Goal: Task Accomplishment & Management: Use online tool/utility

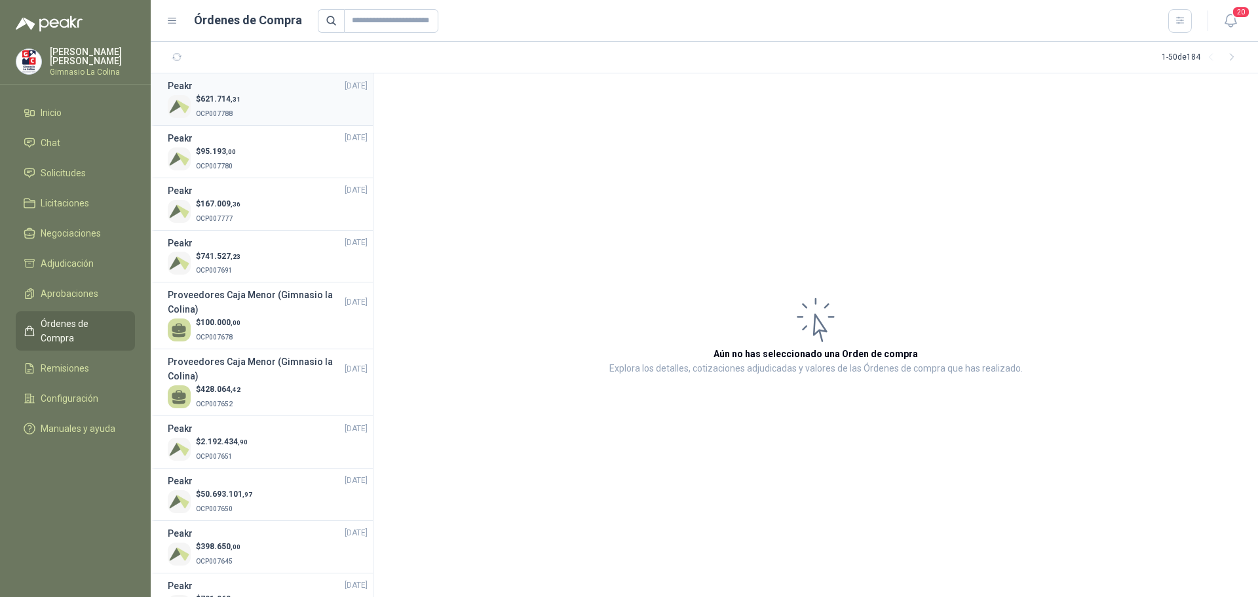
click at [252, 111] on div "$ 621.714 ,31 OCP007788" at bounding box center [268, 106] width 200 height 27
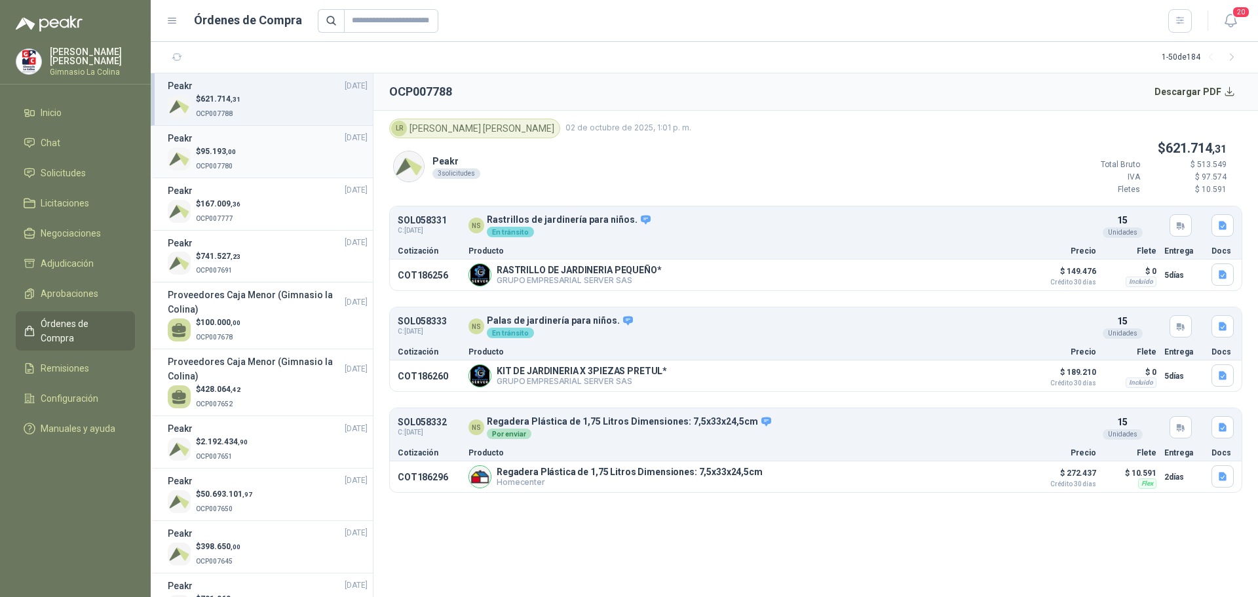
click at [250, 148] on div "$ 95.193 ,00 OCP007780" at bounding box center [268, 158] width 200 height 27
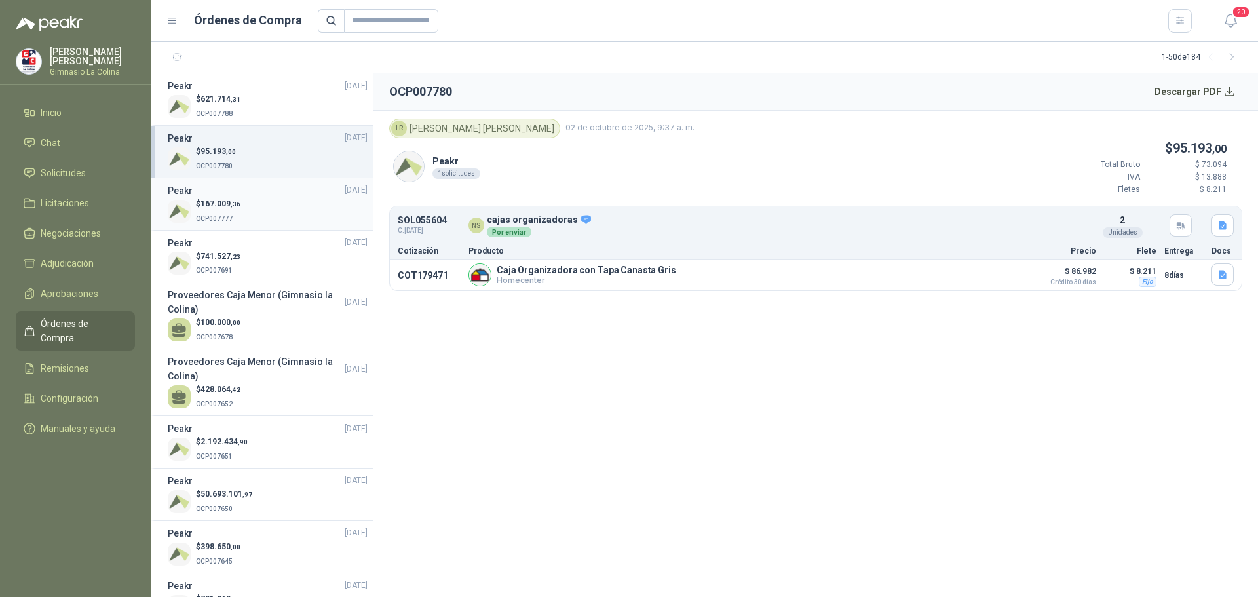
click at [269, 201] on div "$ 167.009 ,36 OCP007777" at bounding box center [268, 211] width 200 height 27
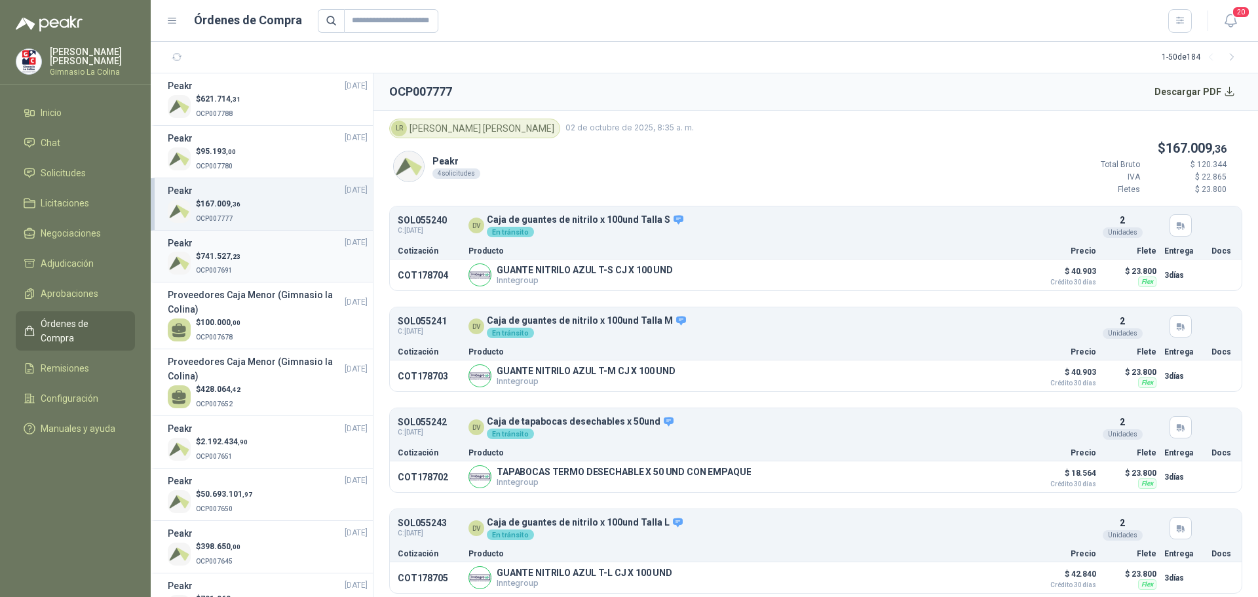
click at [219, 244] on div "Peakr 30/09/25" at bounding box center [268, 243] width 200 height 14
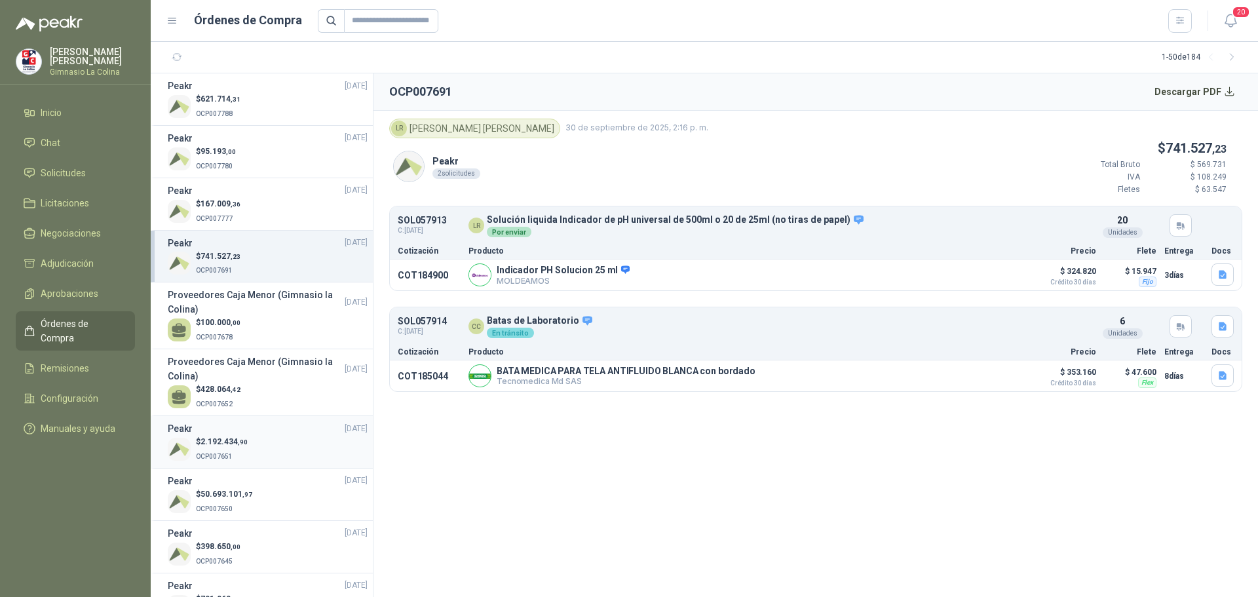
click at [238, 450] on p "OCP007651" at bounding box center [222, 455] width 52 height 14
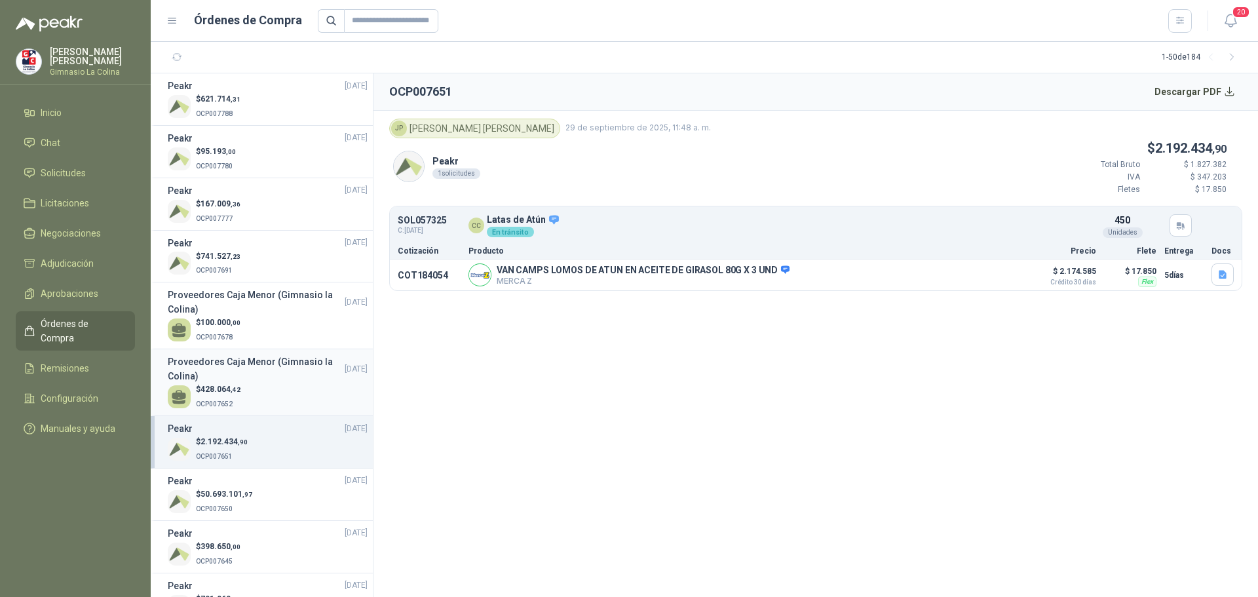
click at [240, 406] on p "OCP007652" at bounding box center [218, 403] width 45 height 14
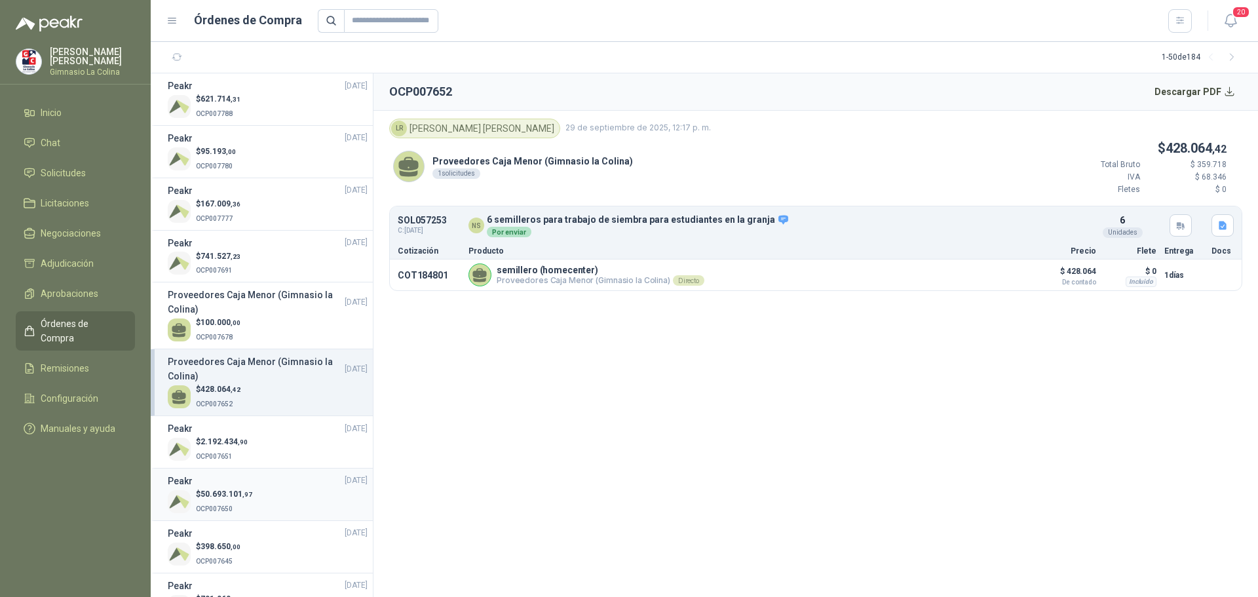
click at [242, 502] on p "OCP007650" at bounding box center [224, 508] width 56 height 14
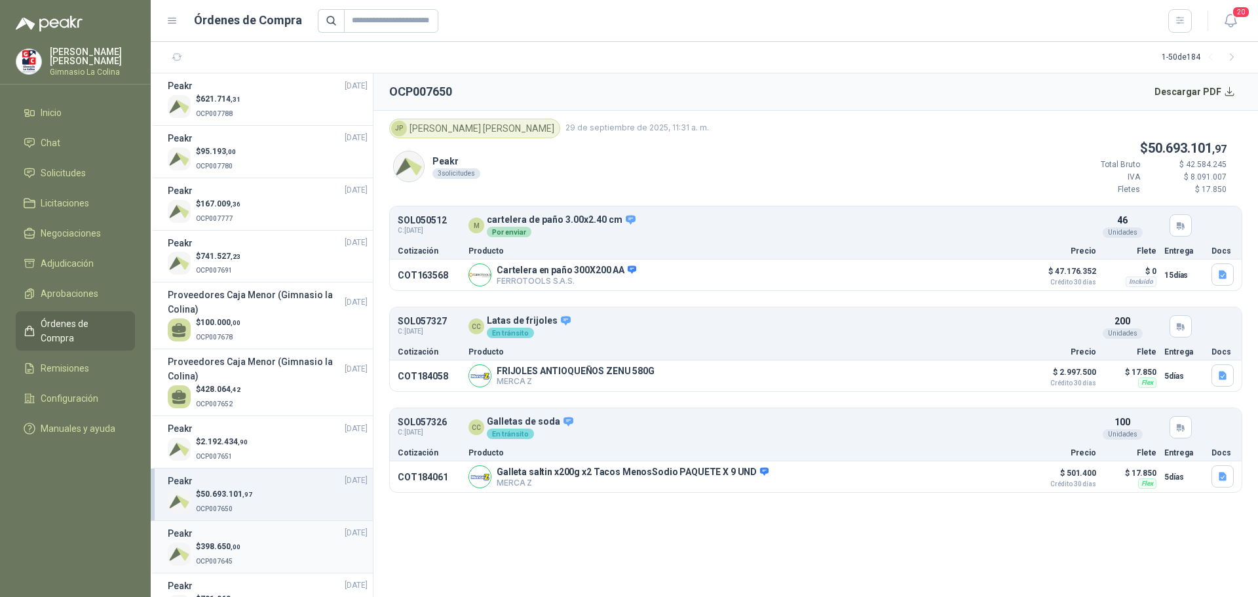
click at [242, 558] on div "$ 398.650 ,00 OCP007645" at bounding box center [268, 554] width 200 height 27
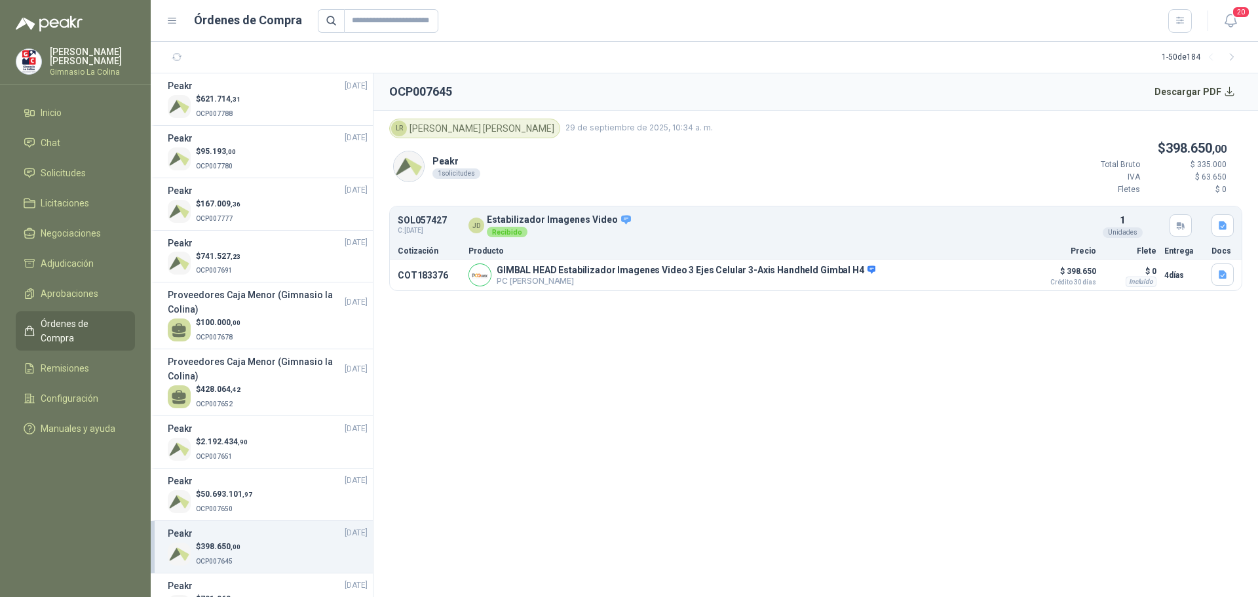
scroll to position [66, 0]
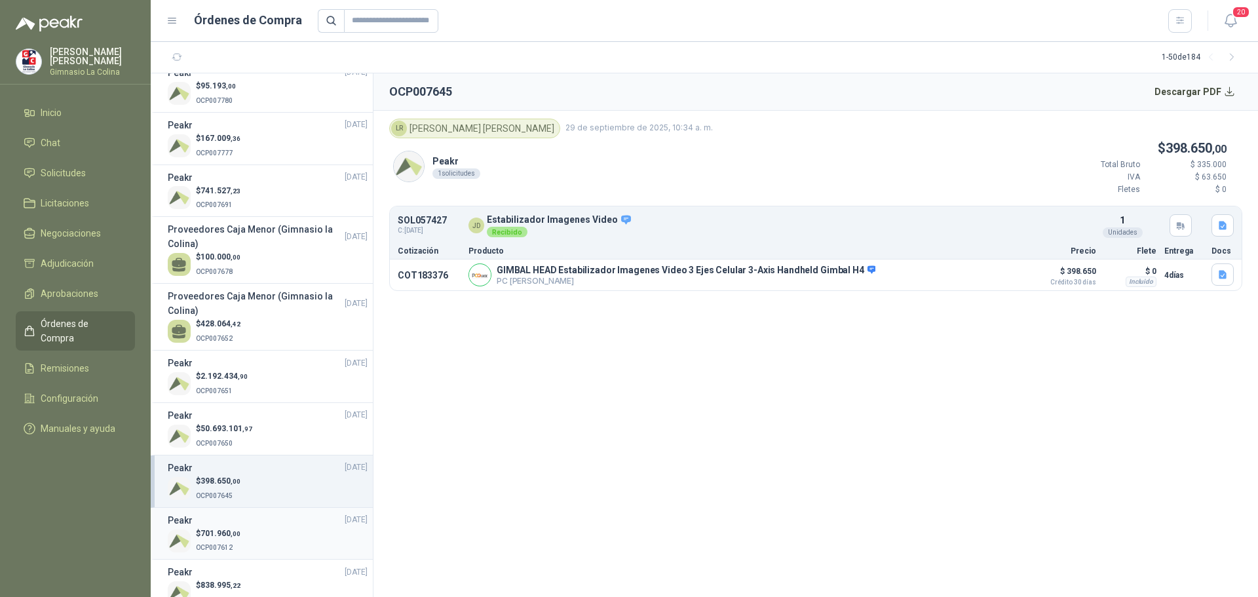
click at [250, 535] on div "$ 701.960 ,00 OCP007612" at bounding box center [268, 541] width 200 height 27
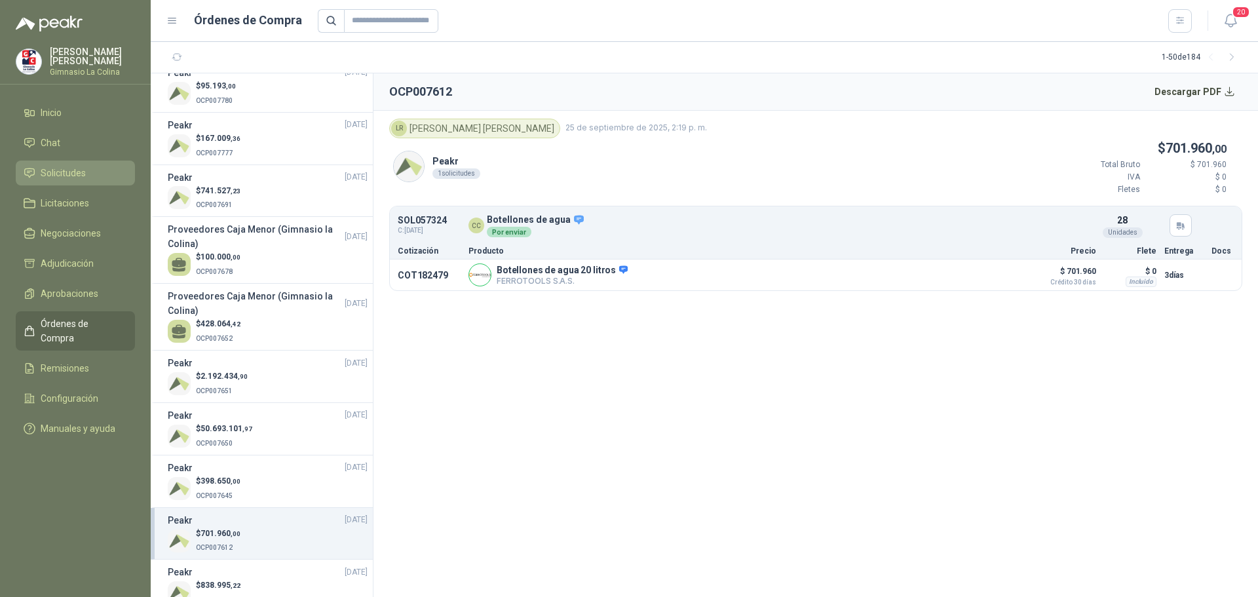
click at [52, 168] on span "Solicitudes" at bounding box center [63, 173] width 45 height 14
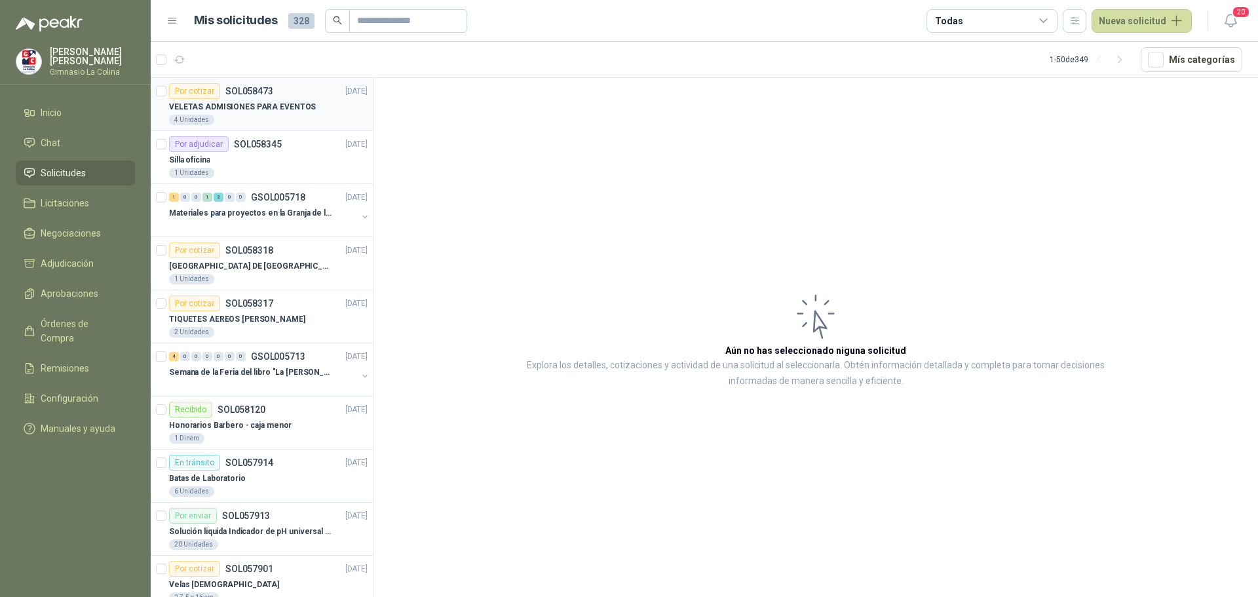
click at [231, 109] on p "VELETAS ADMISIONES PARA EVENTOS" at bounding box center [242, 107] width 147 height 12
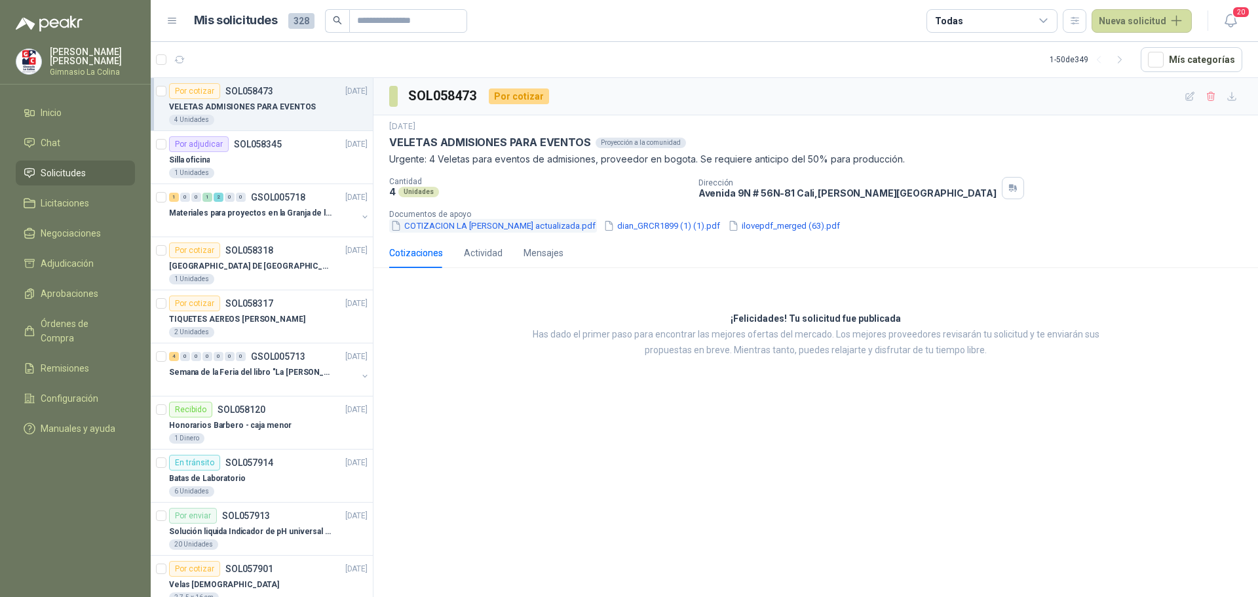
click at [504, 225] on button "COTIZACION LA [PERSON_NAME] actualizada.pdf" at bounding box center [493, 226] width 208 height 14
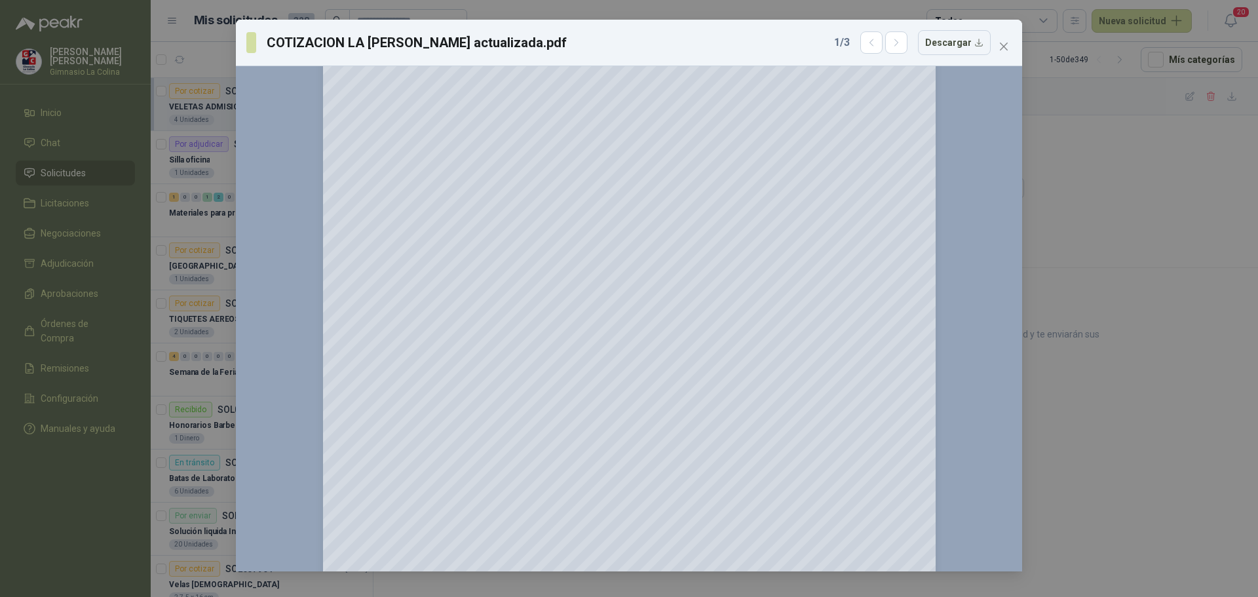
scroll to position [240, 0]
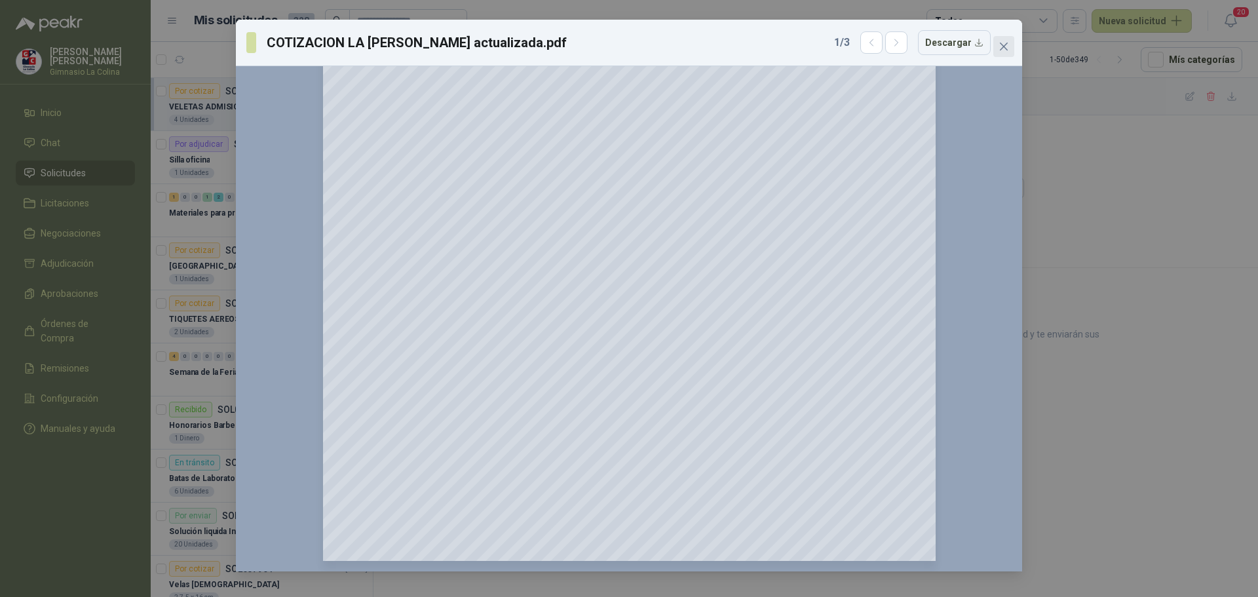
click at [1003, 52] on button "Close" at bounding box center [1003, 46] width 21 height 21
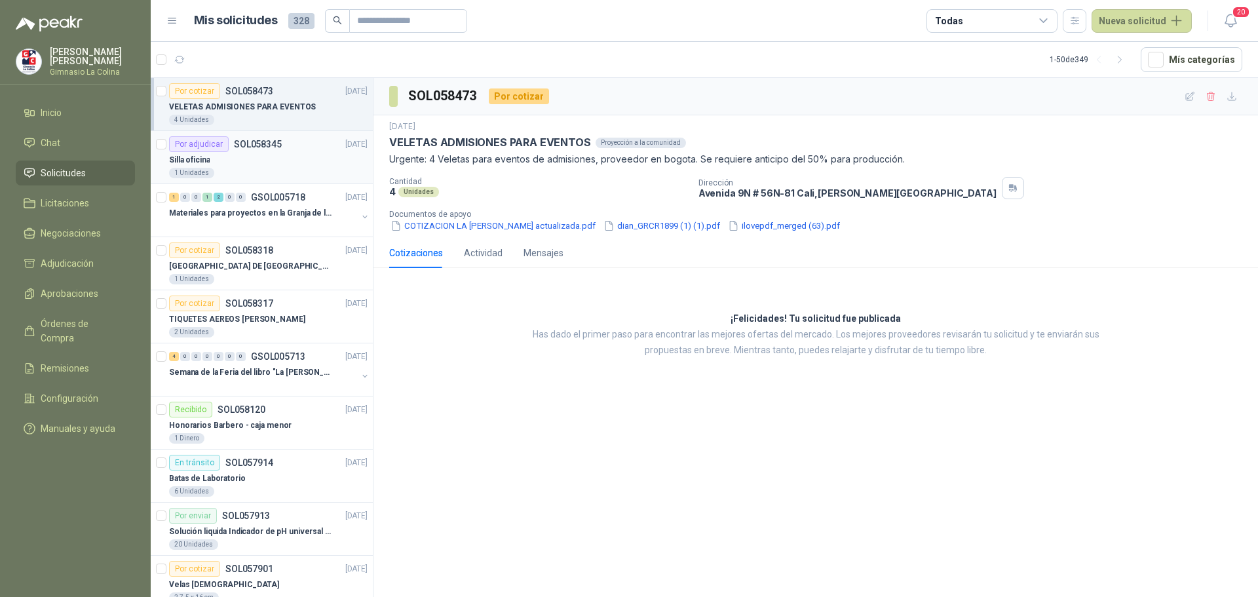
click at [245, 159] on div "Silla oficina" at bounding box center [268, 160] width 199 height 16
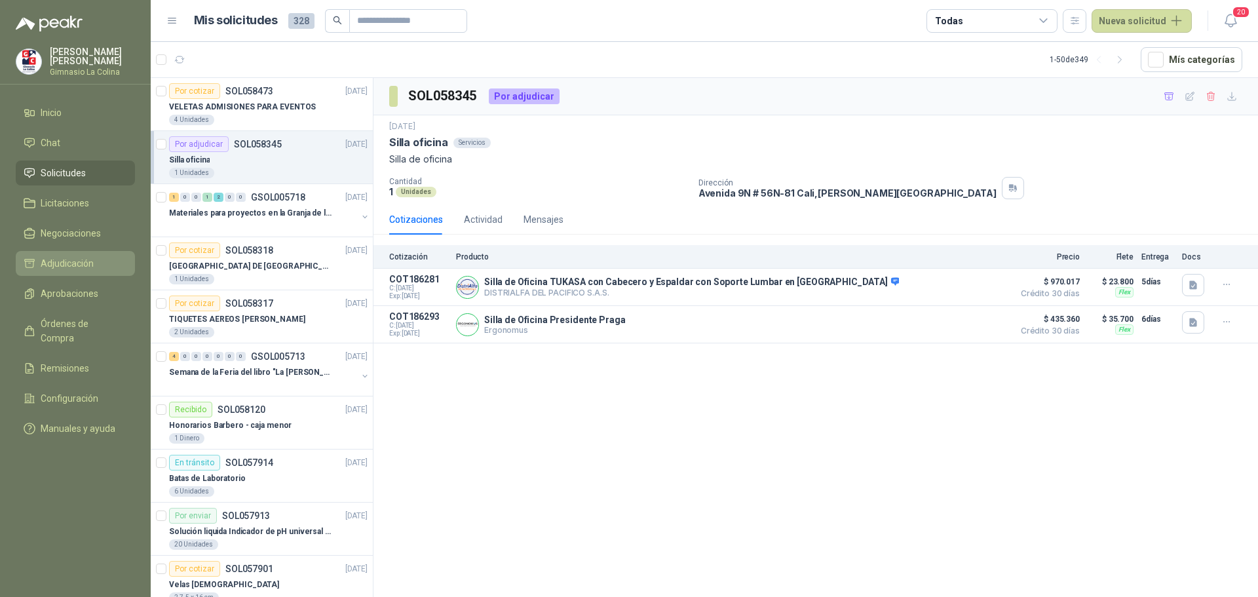
click at [77, 259] on span "Adjudicación" at bounding box center [67, 263] width 53 height 14
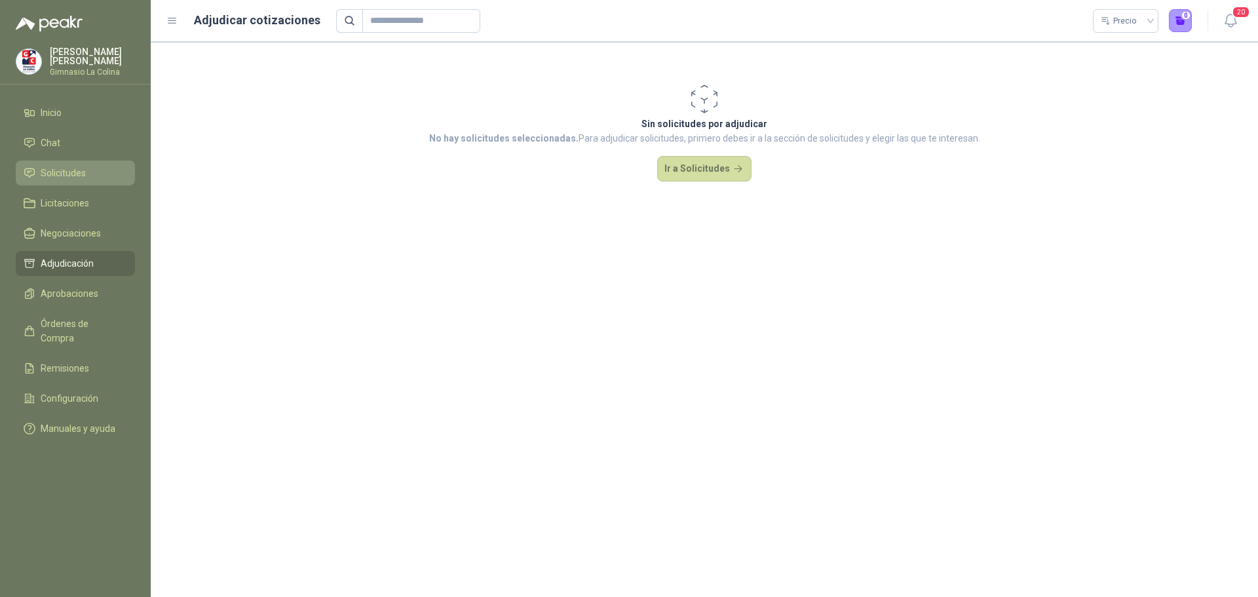
click at [64, 172] on span "Solicitudes" at bounding box center [63, 173] width 45 height 14
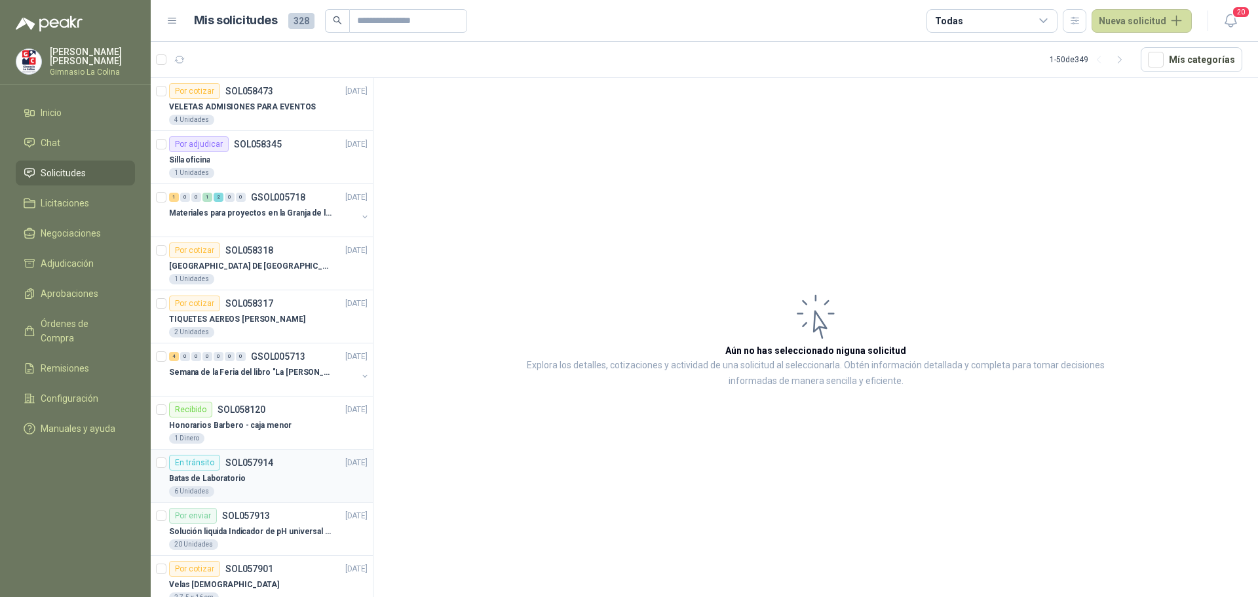
scroll to position [66, 0]
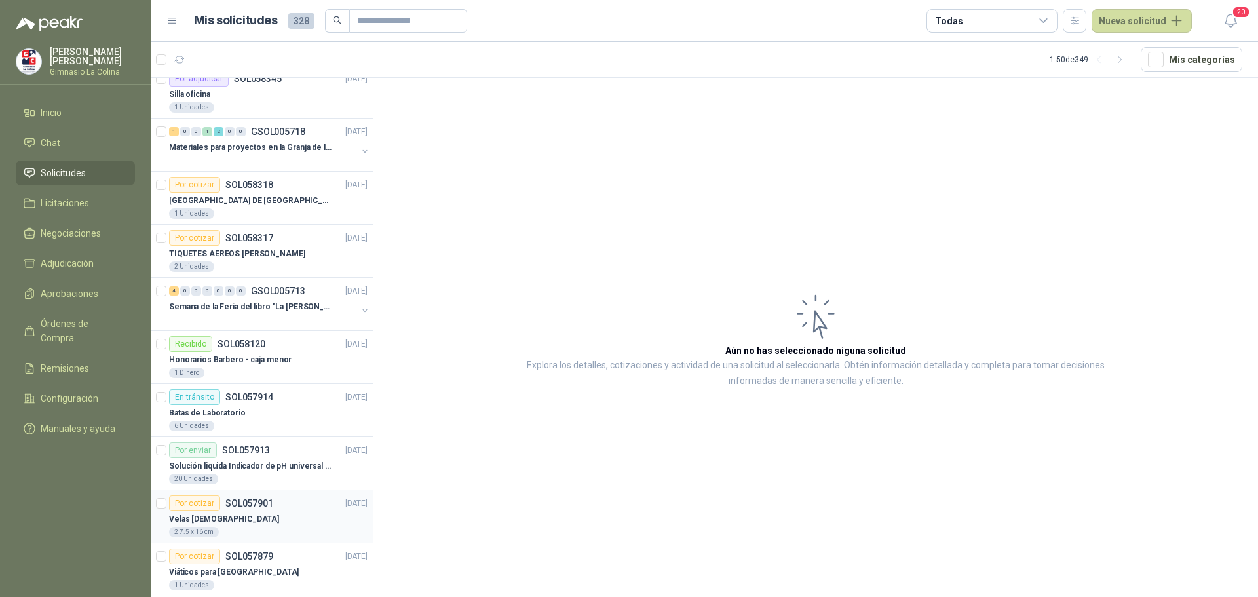
click at [223, 517] on p "Velas [DEMOGRAPHIC_DATA]" at bounding box center [224, 519] width 110 height 12
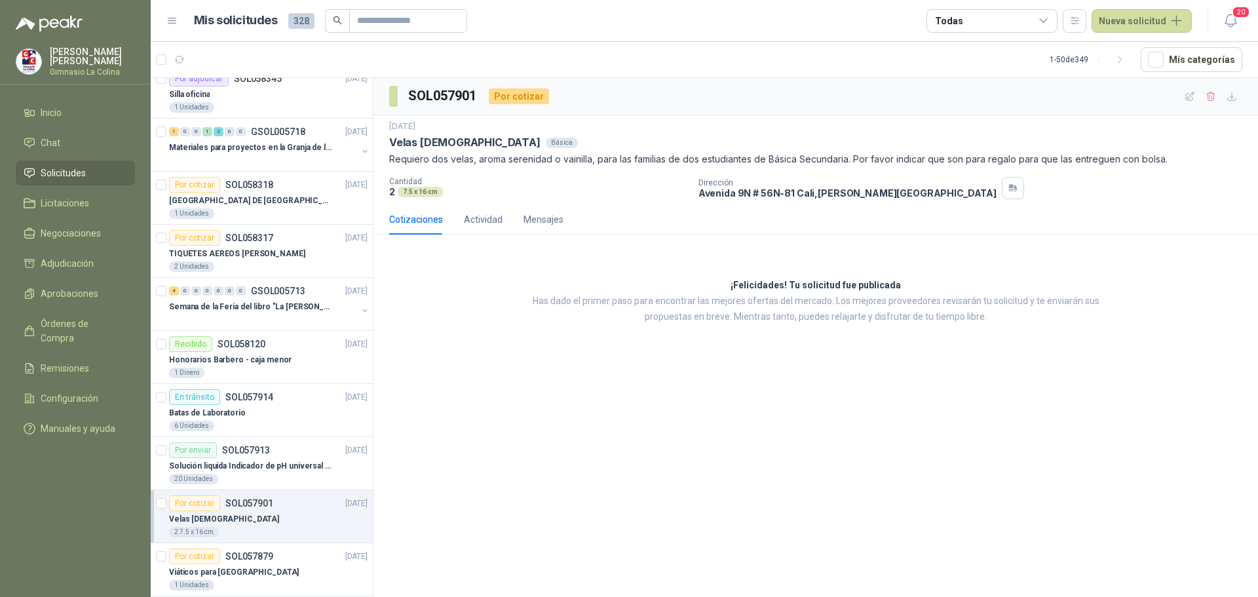
click at [38, 56] on img at bounding box center [28, 61] width 25 height 25
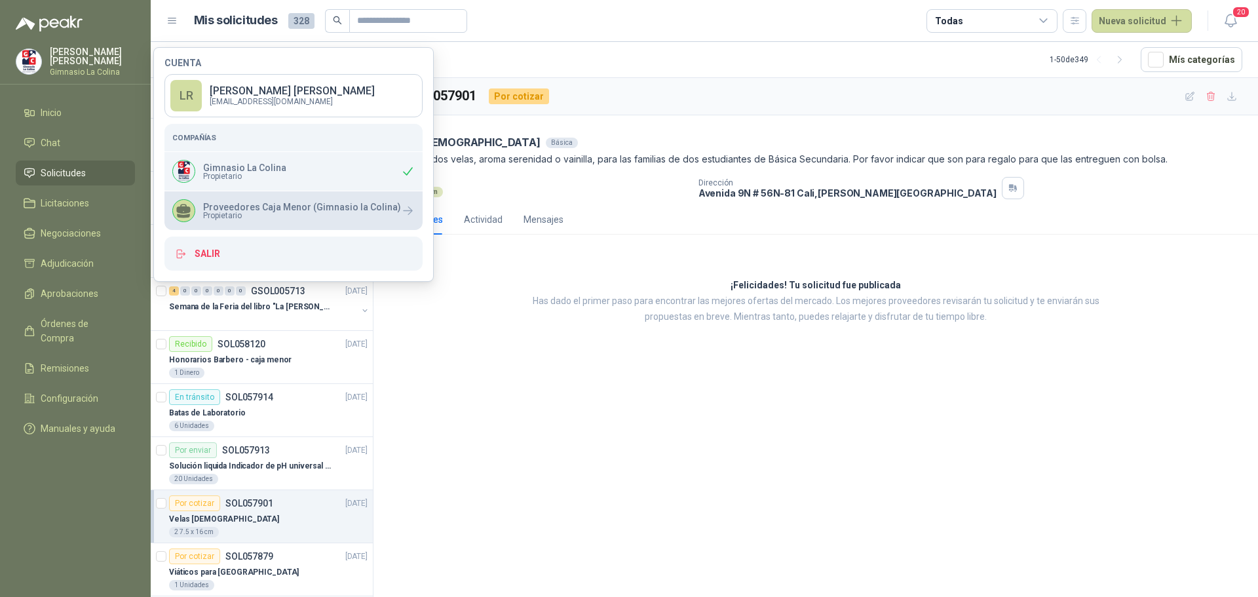
click at [229, 212] on span "Propietario" at bounding box center [302, 216] width 198 height 8
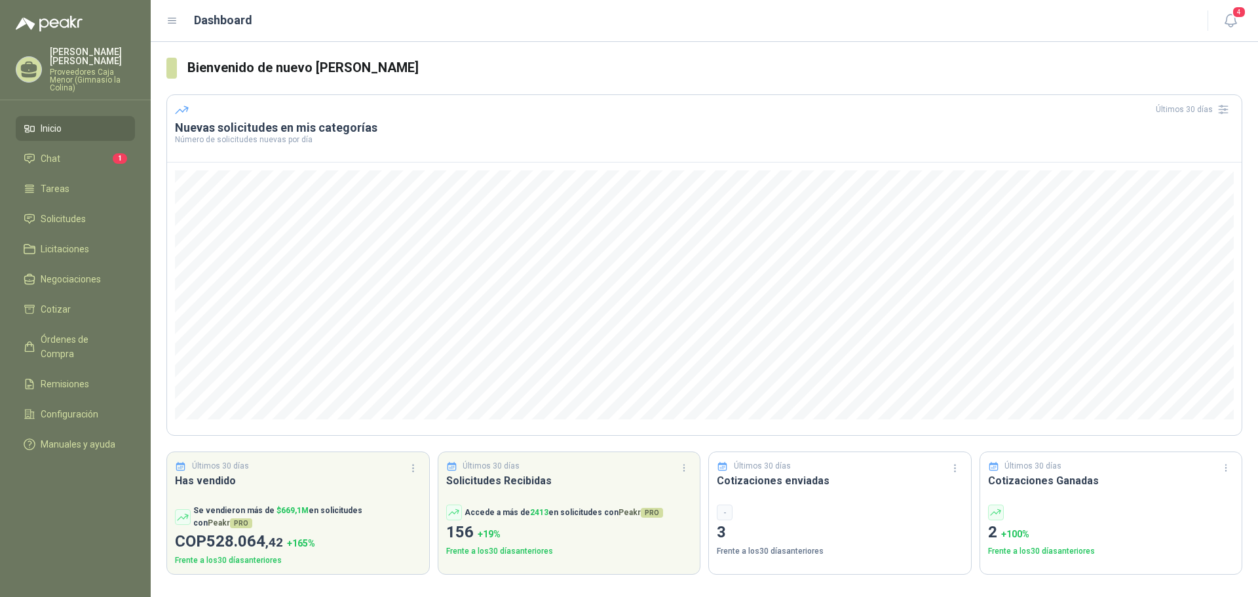
click at [71, 68] on p "Proveedores Caja Menor (Gimnasio la Colina)" at bounding box center [92, 80] width 85 height 24
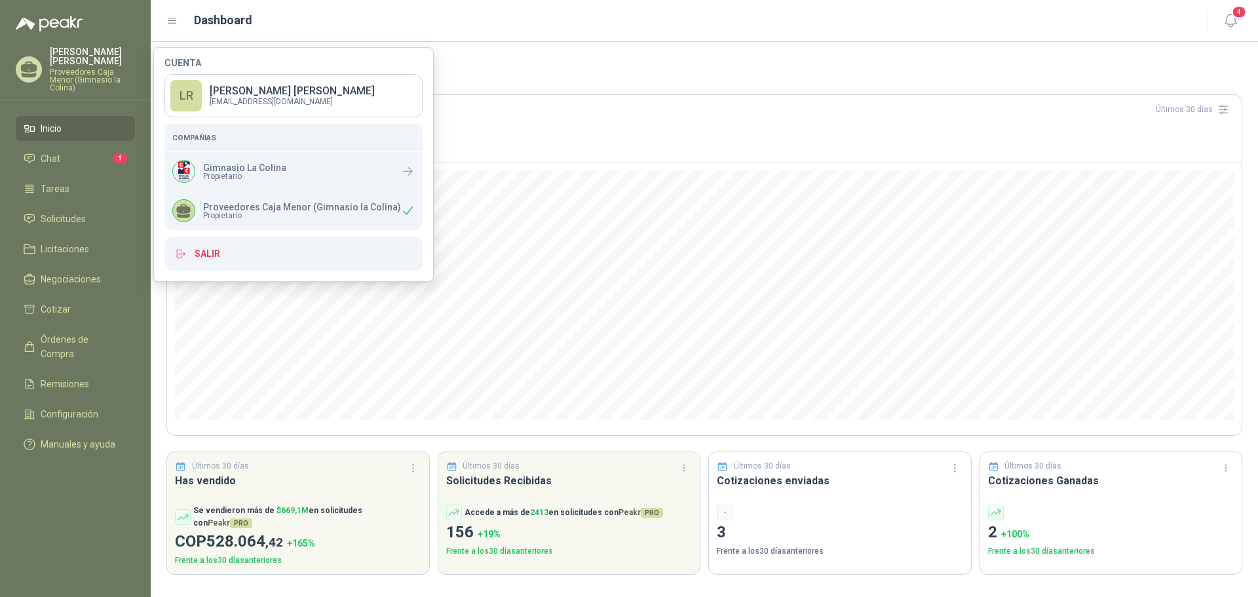
click at [71, 68] on p "Proveedores Caja Menor (Gimnasio la Colina)" at bounding box center [92, 80] width 85 height 24
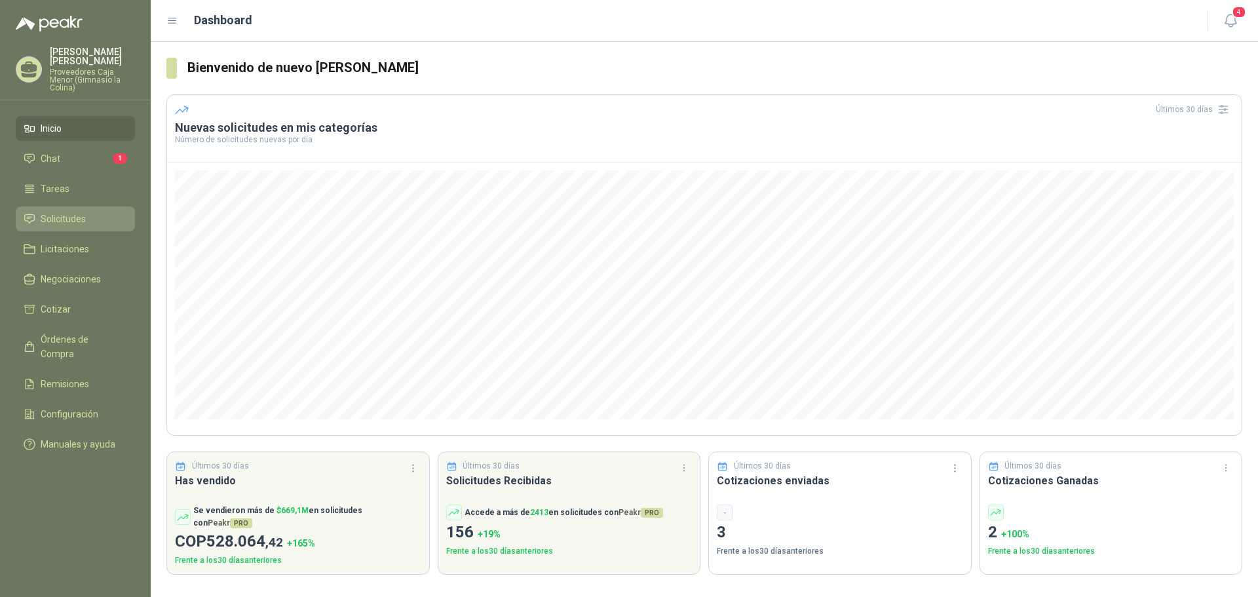
click at [51, 212] on span "Solicitudes" at bounding box center [63, 219] width 45 height 14
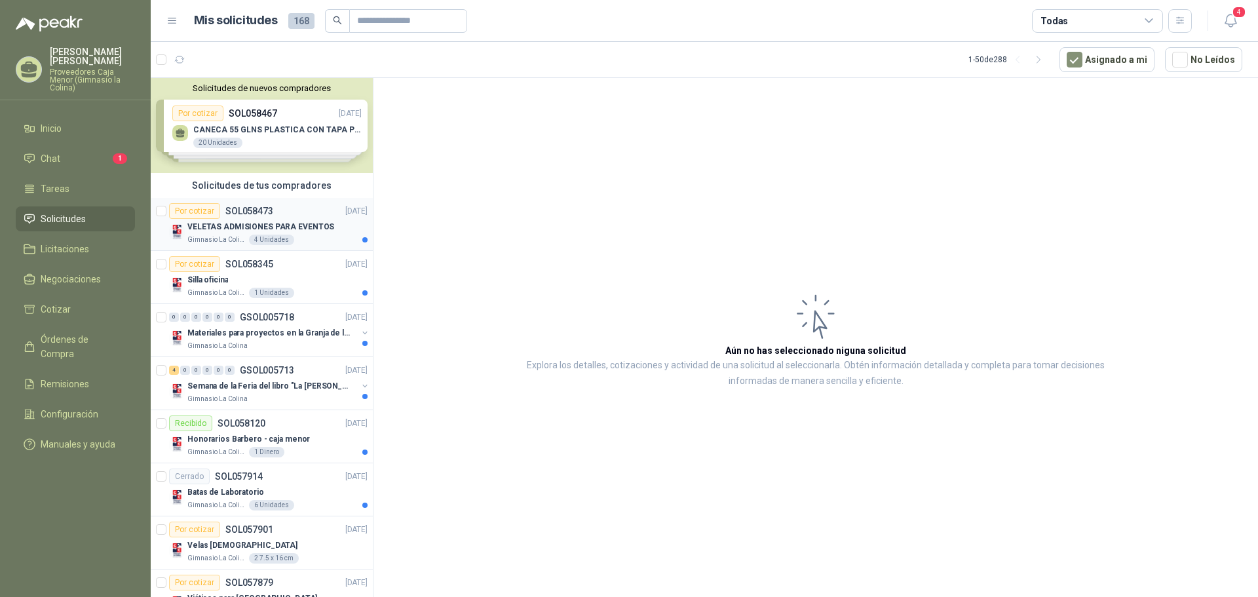
click at [254, 220] on div "VELETAS ADMISIONES PARA EVENTOS" at bounding box center [277, 227] width 180 height 16
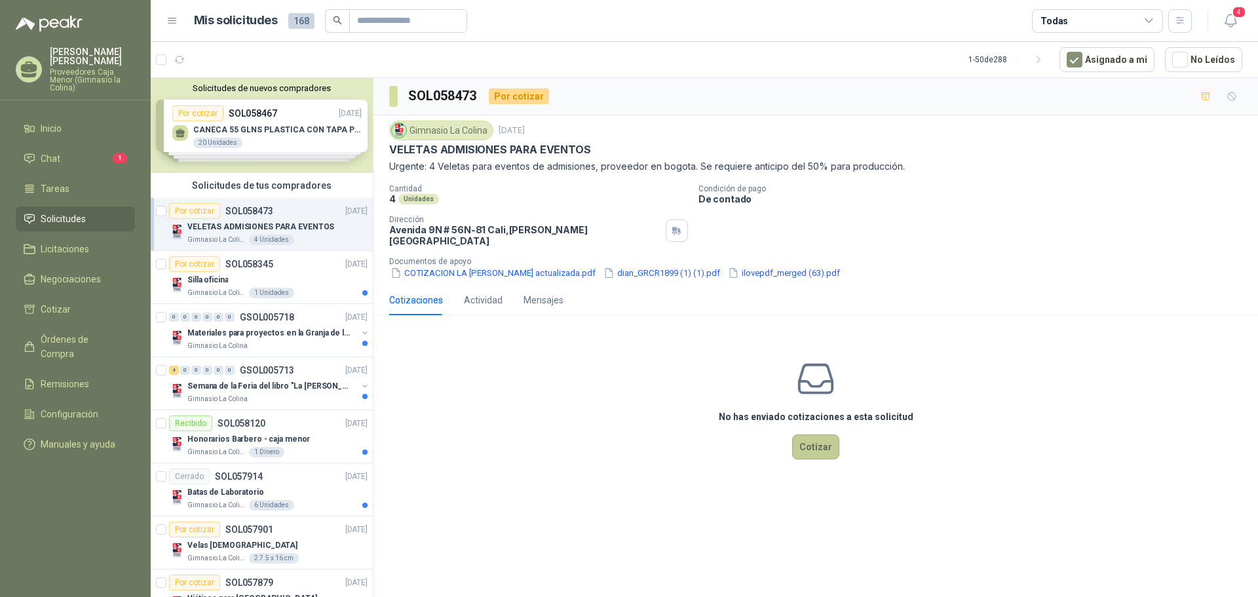
click at [824, 436] on button "Cotizar" at bounding box center [815, 446] width 47 height 25
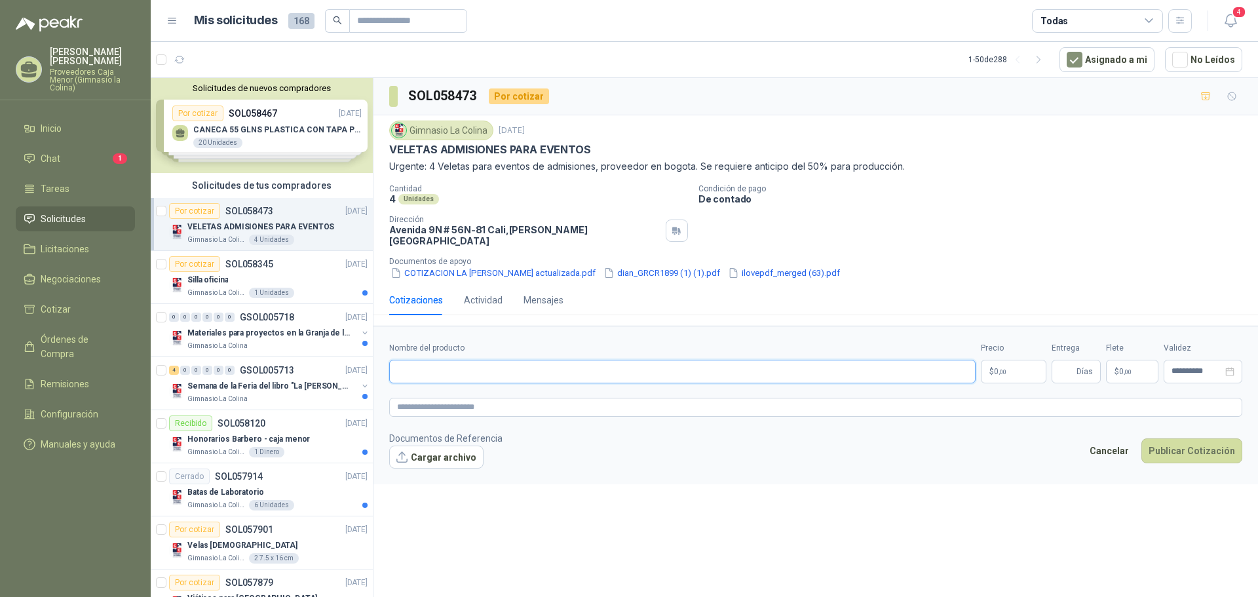
click at [431, 362] on input "Nombre del producto" at bounding box center [682, 372] width 586 height 24
type input "*"
click at [237, 544] on p "Velas [DEMOGRAPHIC_DATA]" at bounding box center [242, 545] width 110 height 12
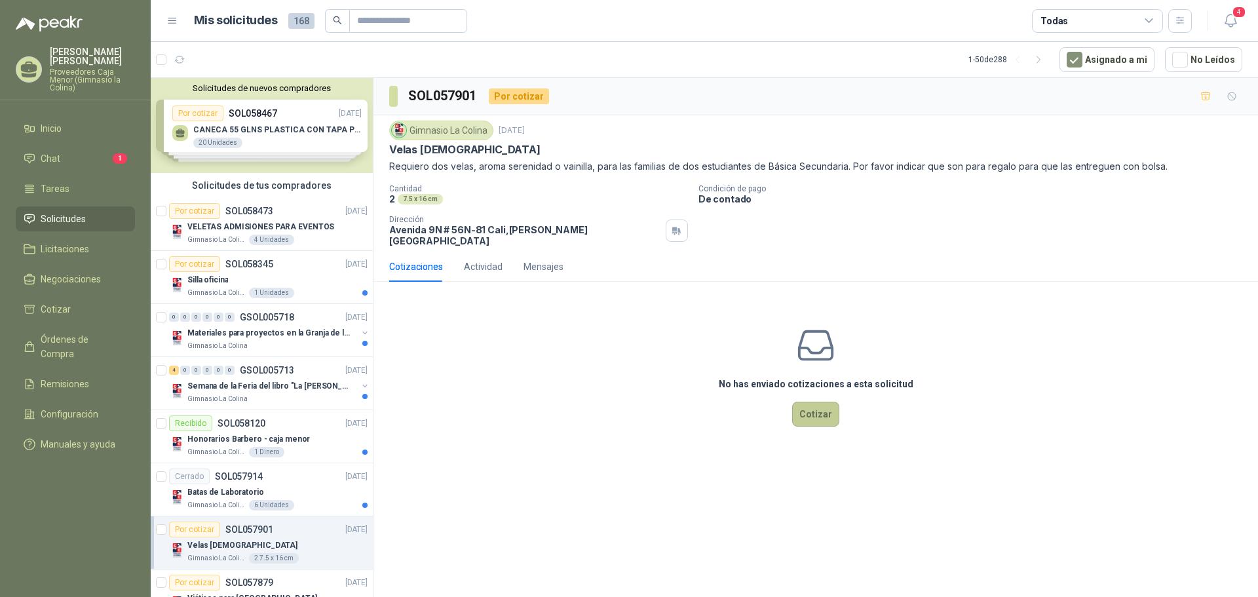
click at [826, 407] on button "Cotizar" at bounding box center [815, 414] width 47 height 25
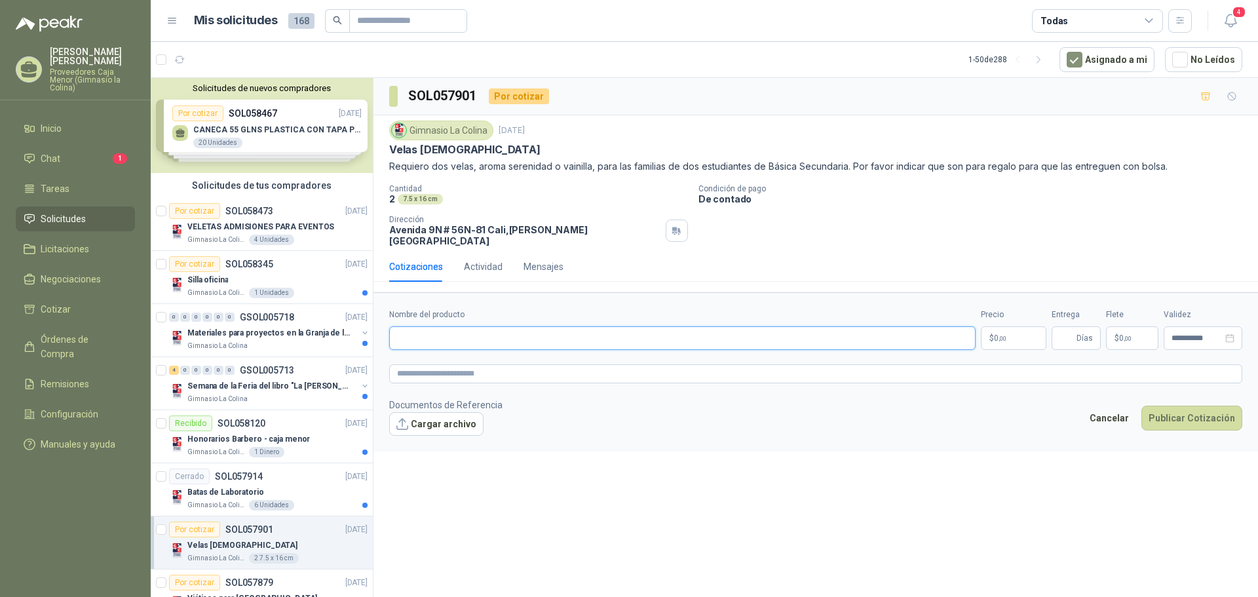
click at [398, 330] on input "Nombre del producto" at bounding box center [682, 338] width 586 height 24
type input "**********"
click at [999, 335] on span ",00" at bounding box center [1003, 338] width 8 height 7
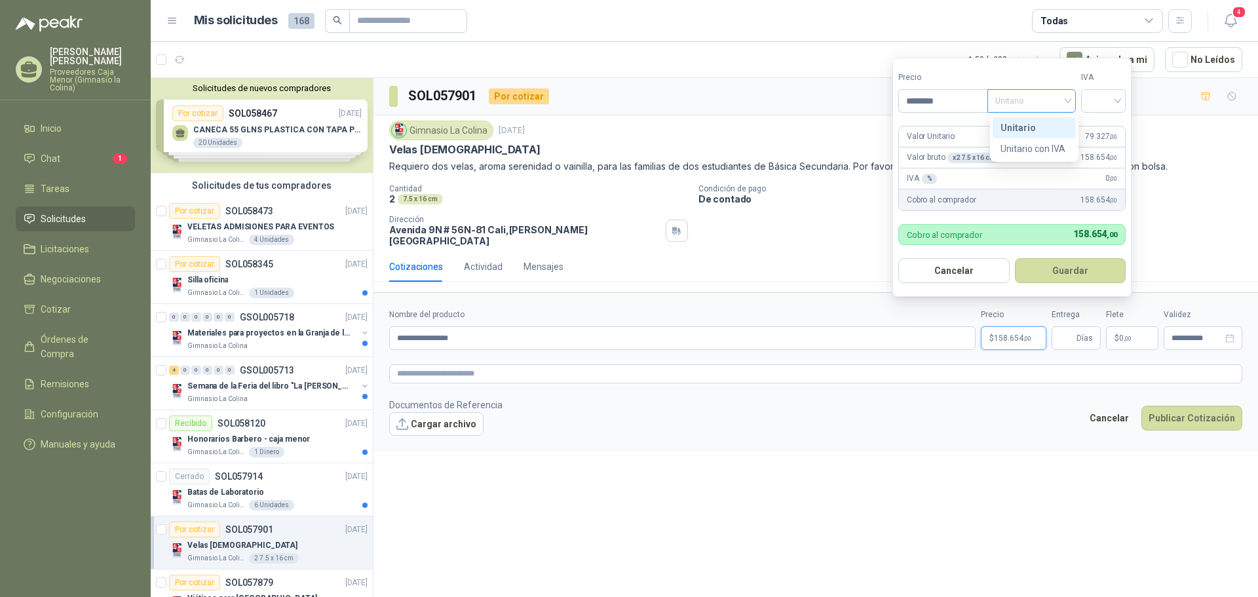
click at [1064, 103] on span "Unitario" at bounding box center [1031, 101] width 73 height 20
click at [1054, 127] on div "Unitario" at bounding box center [1034, 128] width 67 height 14
click at [1102, 97] on input "search" at bounding box center [1103, 100] width 29 height 20
click at [1107, 125] on div "19%" at bounding box center [1106, 128] width 24 height 14
drag, startPoint x: 941, startPoint y: 98, endPoint x: 913, endPoint y: 101, distance: 27.7
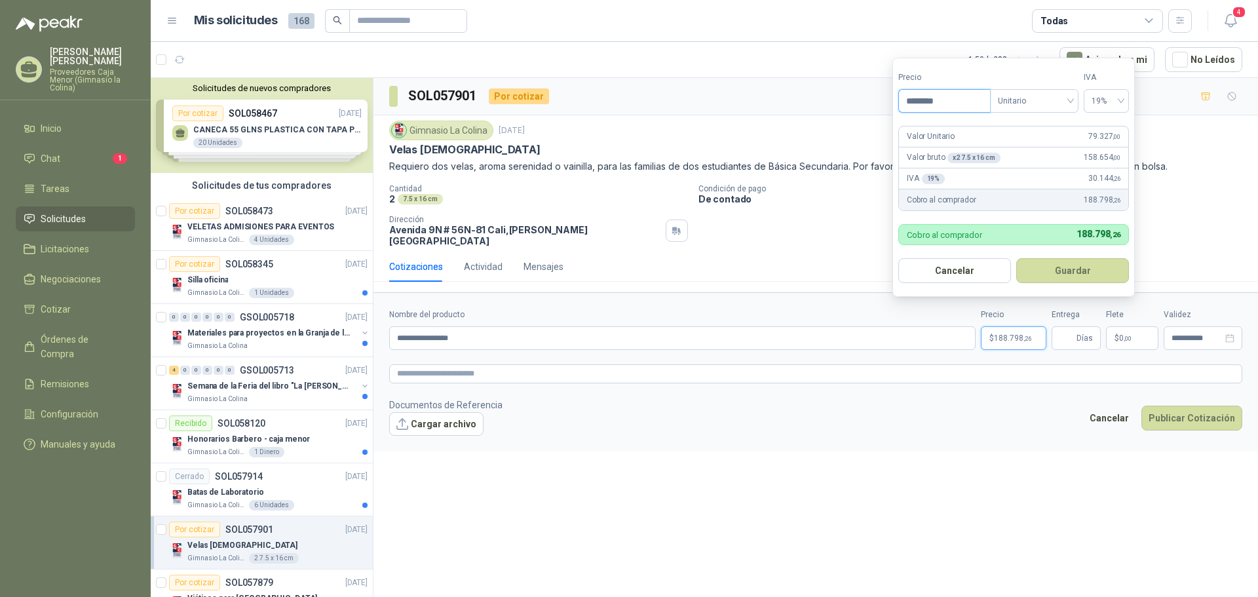
click at [913, 101] on input "********" at bounding box center [944, 101] width 91 height 22
click at [974, 142] on div "Valor Unitario 39.663 ,00" at bounding box center [1013, 136] width 229 height 21
click at [942, 99] on input "********" at bounding box center [944, 101] width 91 height 22
drag, startPoint x: 938, startPoint y: 100, endPoint x: 947, endPoint y: 100, distance: 8.5
click at [947, 100] on input "********" at bounding box center [944, 101] width 91 height 22
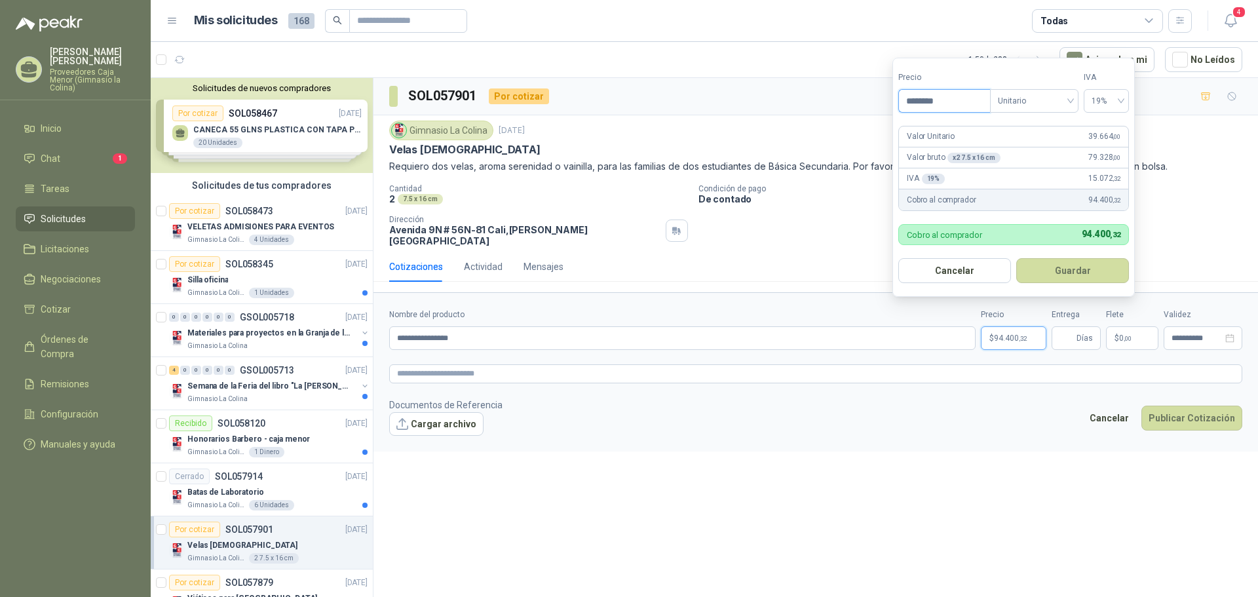
type input "********"
click at [990, 127] on div "Valor Unitario 39.664 ,00" at bounding box center [1013, 136] width 229 height 21
click at [1061, 268] on button "Guardar" at bounding box center [1072, 270] width 113 height 25
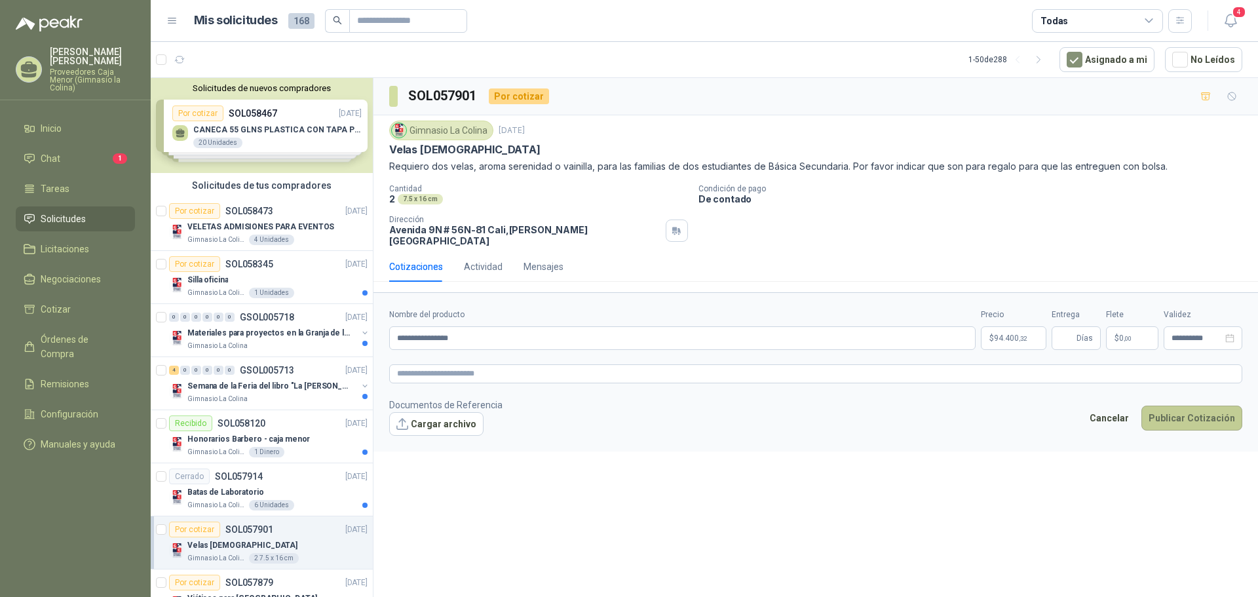
click at [1173, 406] on button "Publicar Cotización" at bounding box center [1192, 418] width 101 height 25
type input "*"
click at [1174, 413] on button "Publicar Cotización" at bounding box center [1192, 418] width 101 height 25
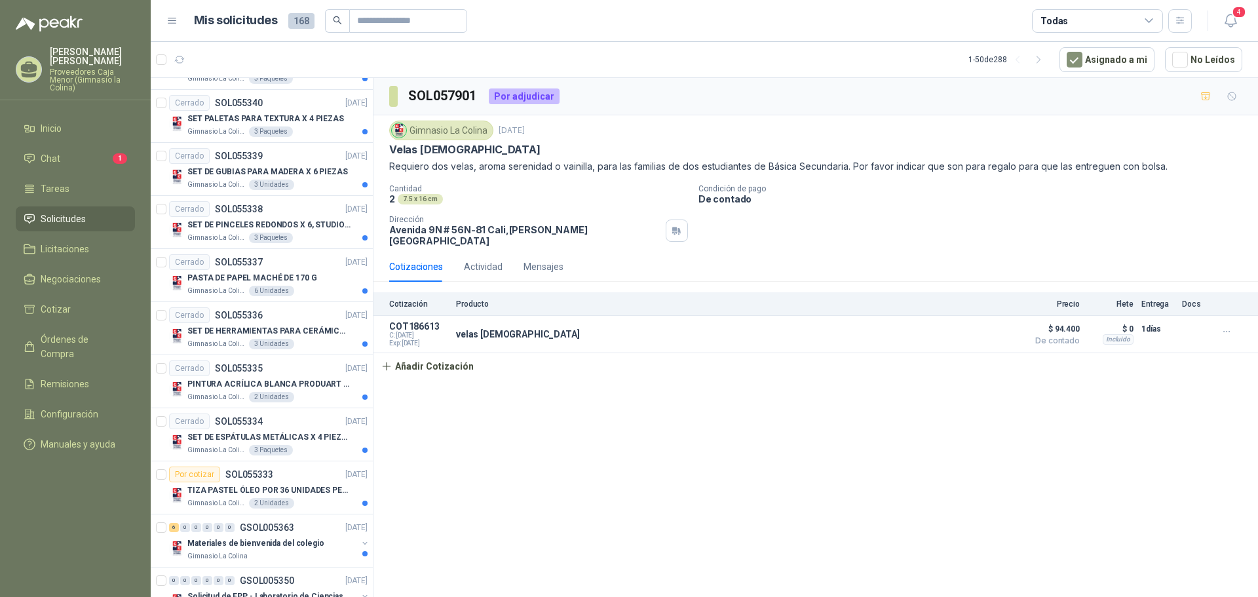
scroll to position [2097, 0]
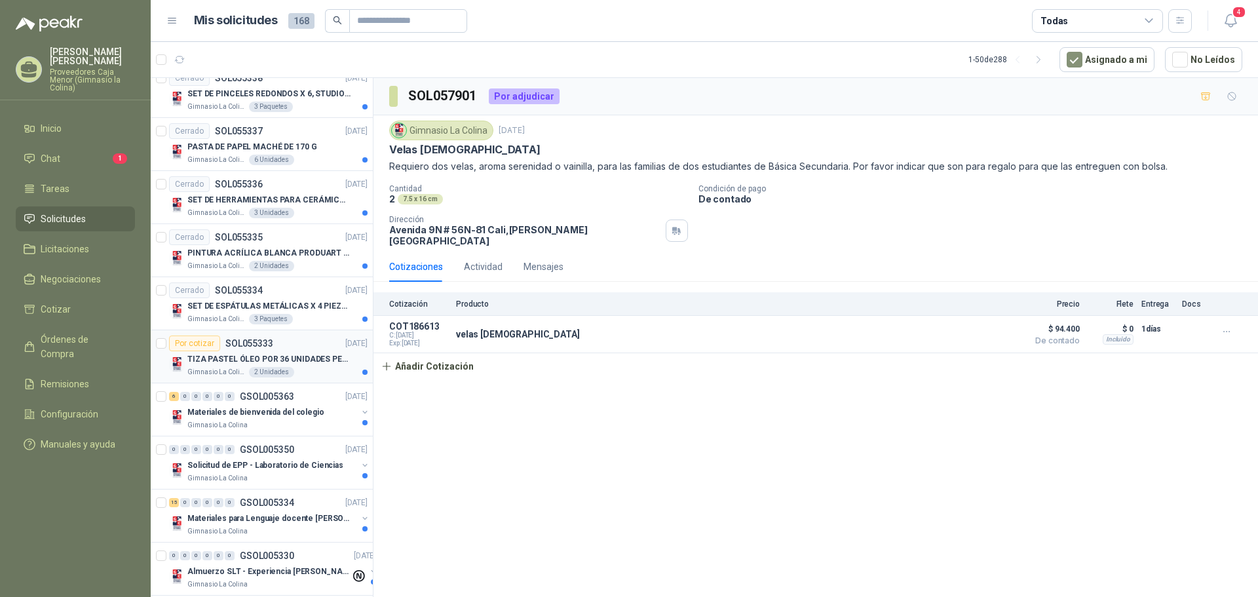
click at [221, 356] on p "TIZA PASTEL ÓLEO POR 36 UNIDADES PENTEL" at bounding box center [268, 359] width 163 height 12
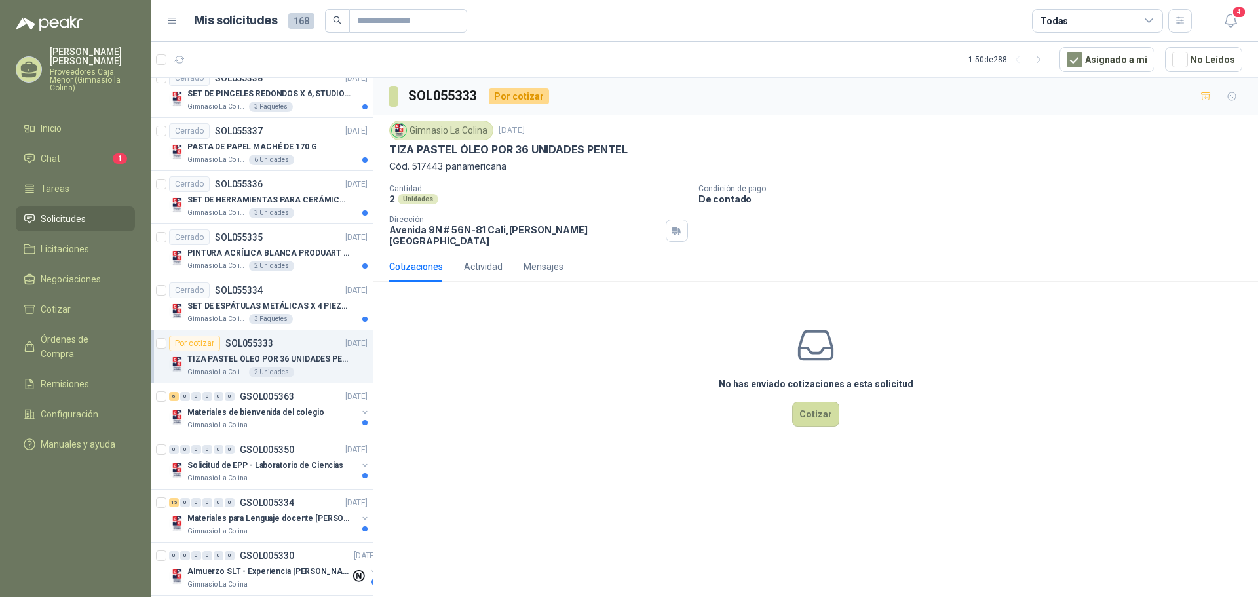
click at [208, 347] on div "Por cotizar" at bounding box center [194, 344] width 51 height 16
click at [815, 404] on button "Cotizar" at bounding box center [815, 414] width 47 height 25
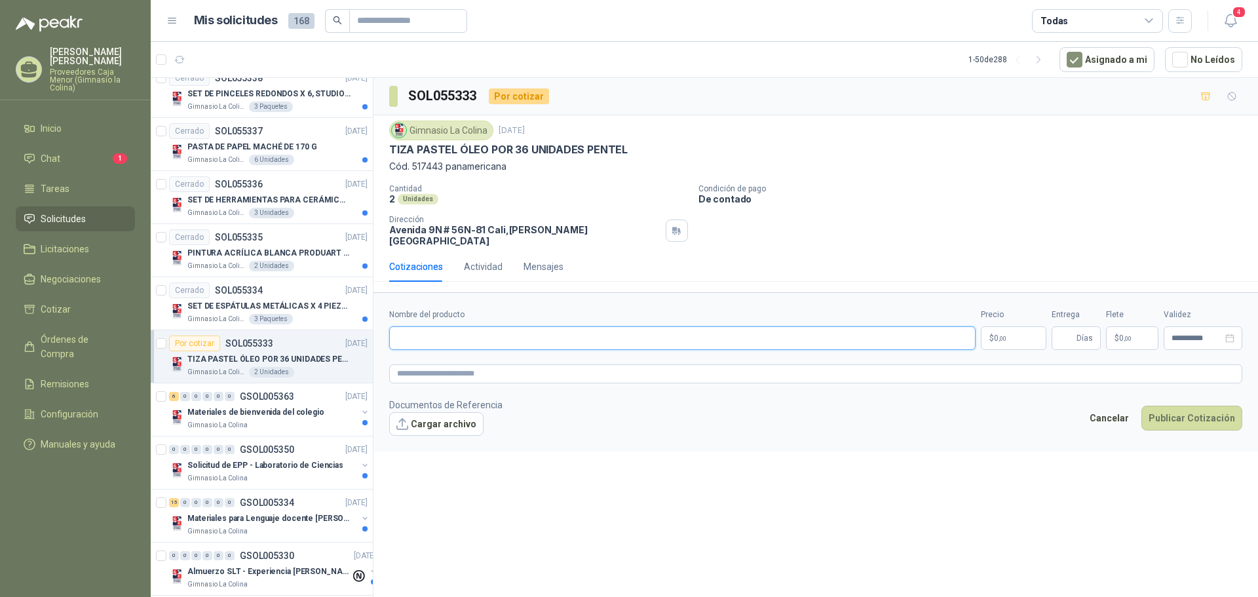
click at [435, 336] on input "Nombre del producto" at bounding box center [682, 338] width 586 height 24
type input "**********"
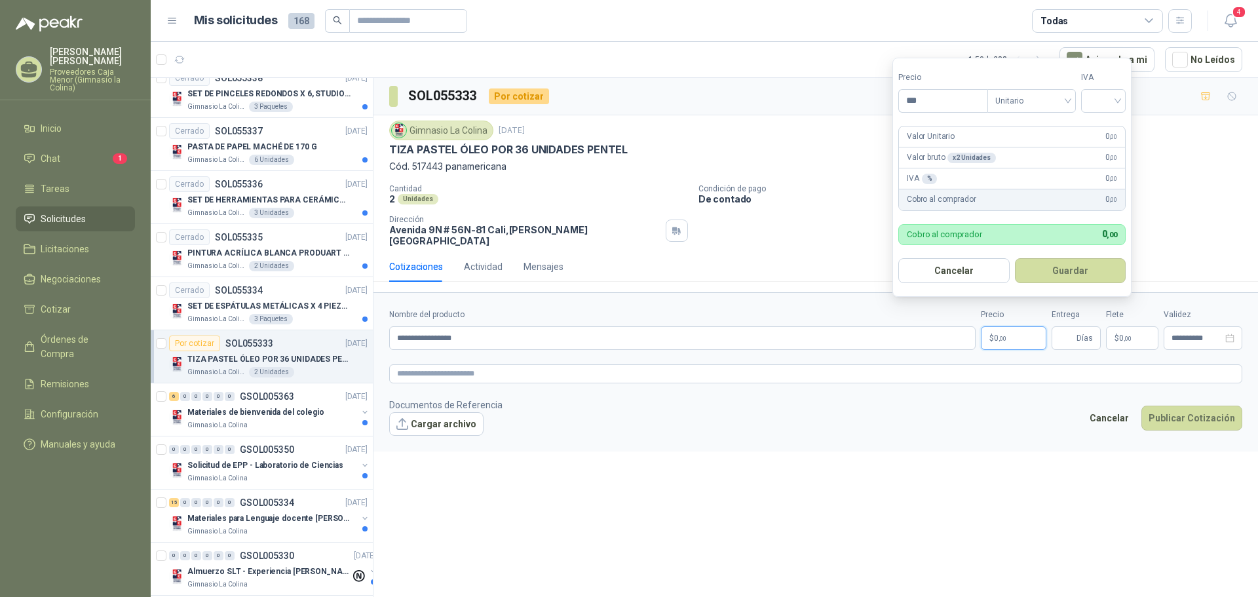
click at [989, 326] on p "$ 0 ,00" at bounding box center [1014, 338] width 66 height 24
type input "********"
click at [1112, 98] on input "search" at bounding box center [1103, 100] width 29 height 20
click at [1107, 124] on div "19%" at bounding box center [1106, 128] width 24 height 14
click at [1067, 269] on button "Guardar" at bounding box center [1072, 270] width 113 height 25
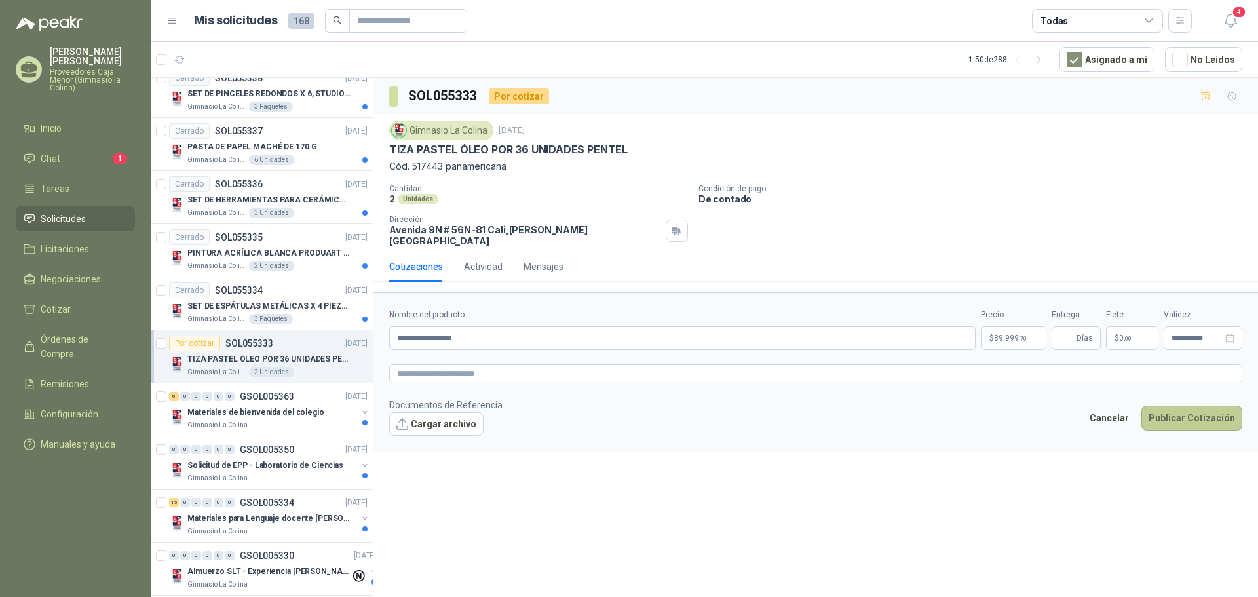
click at [1169, 410] on button "Publicar Cotización" at bounding box center [1192, 418] width 101 height 25
type input "*"
click at [1194, 406] on button "Publicar Cotización" at bounding box center [1192, 418] width 101 height 25
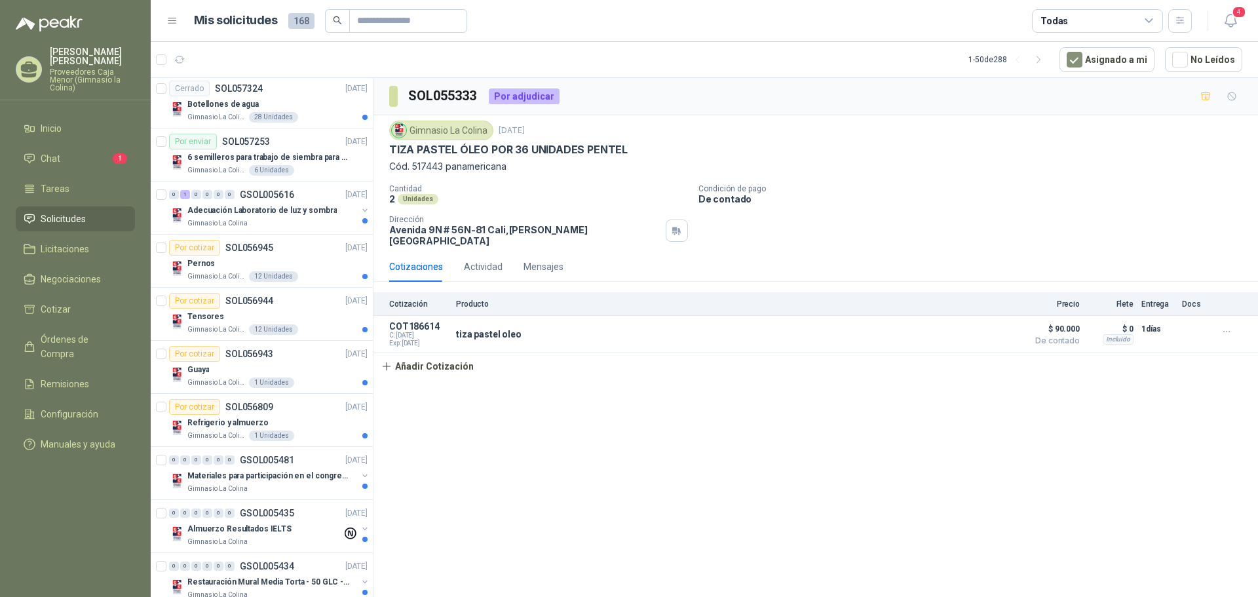
scroll to position [641, 0]
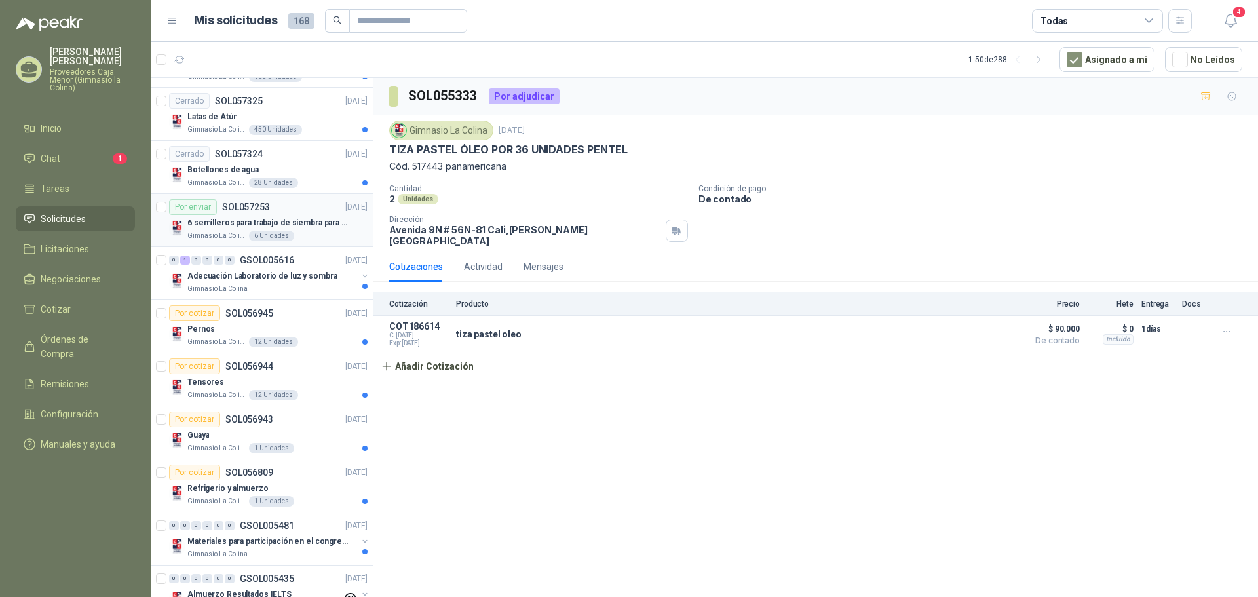
click at [275, 231] on div "6 Unidades" at bounding box center [271, 236] width 45 height 10
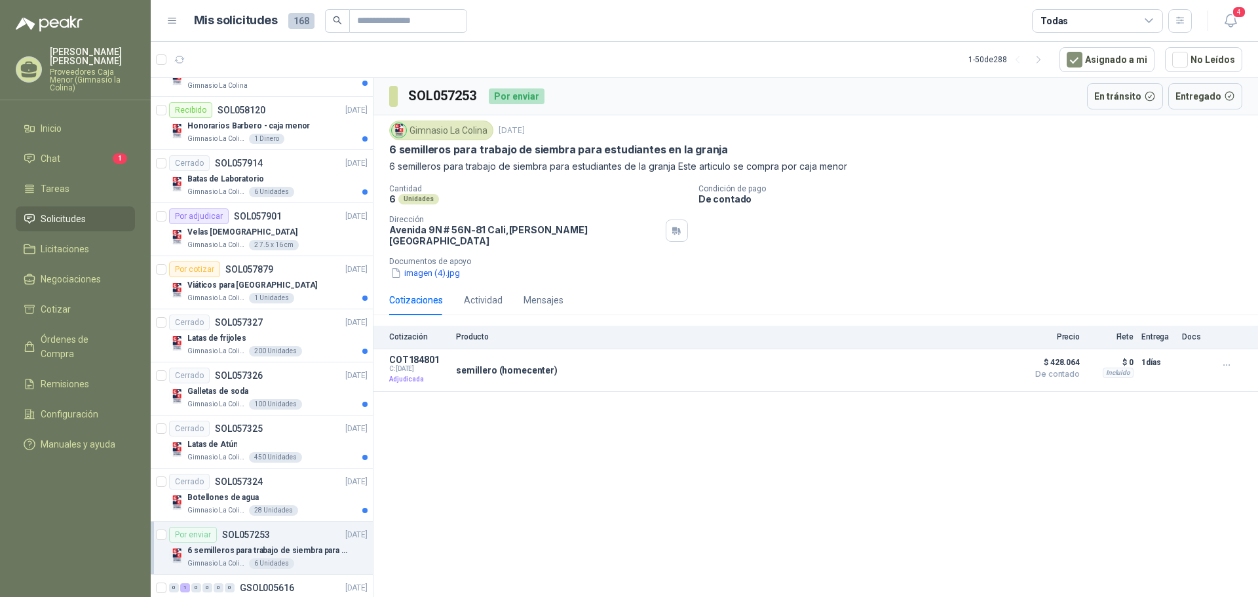
scroll to position [182, 0]
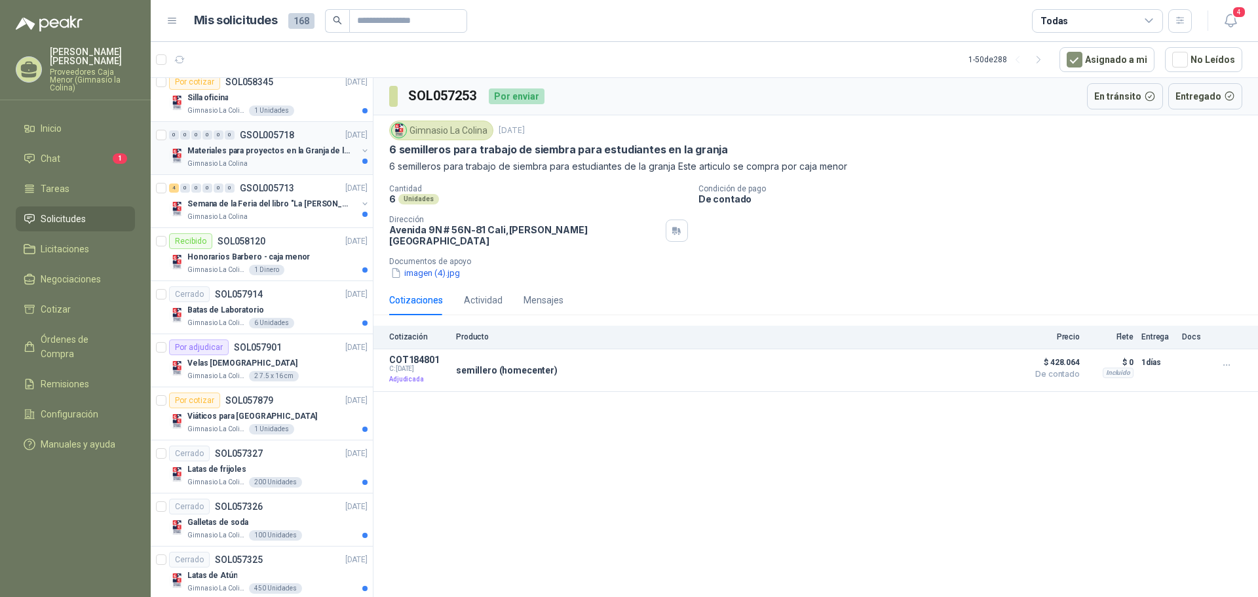
click at [263, 151] on p "Materiales para proyectos en la Granja de la UI" at bounding box center [268, 151] width 163 height 12
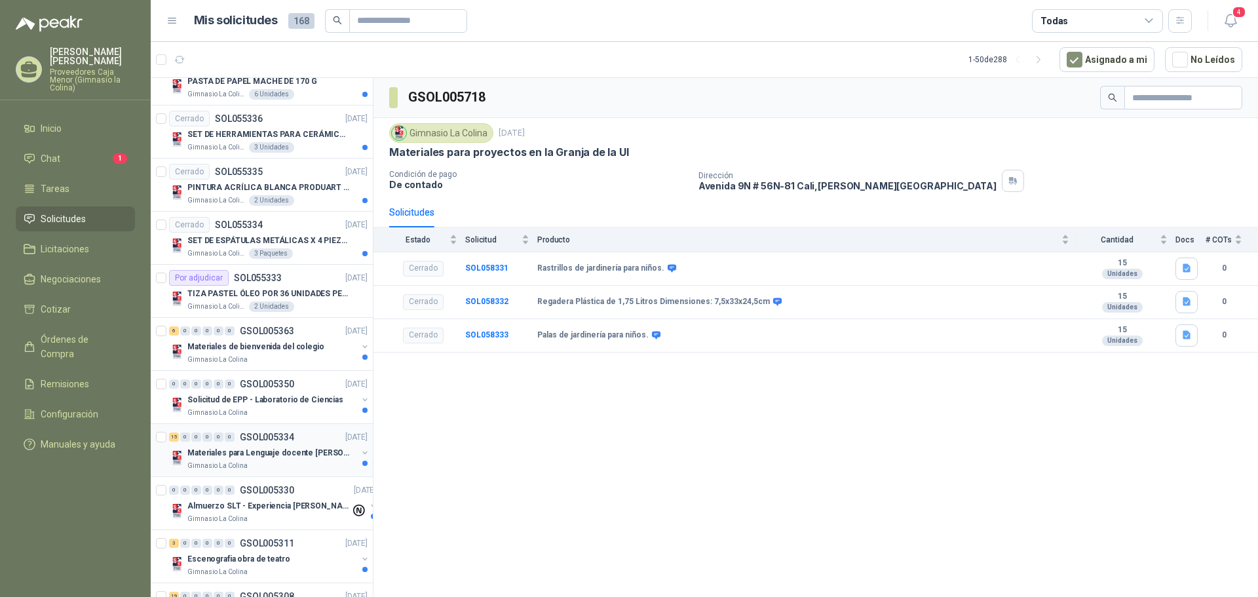
scroll to position [2279, 0]
